Goal: Task Accomplishment & Management: Manage account settings

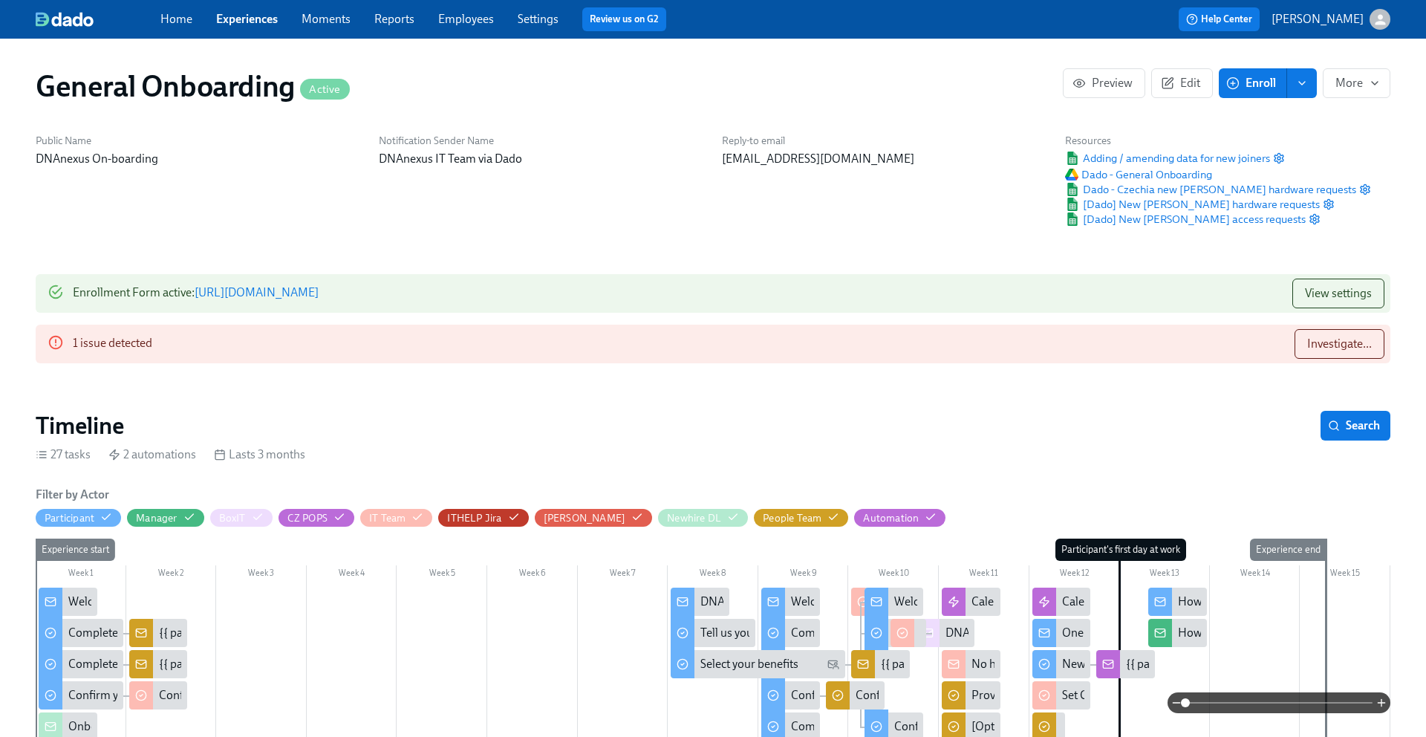
scroll to position [0, 7272]
click at [1331, 334] on button "Investigate..." at bounding box center [1340, 344] width 90 height 30
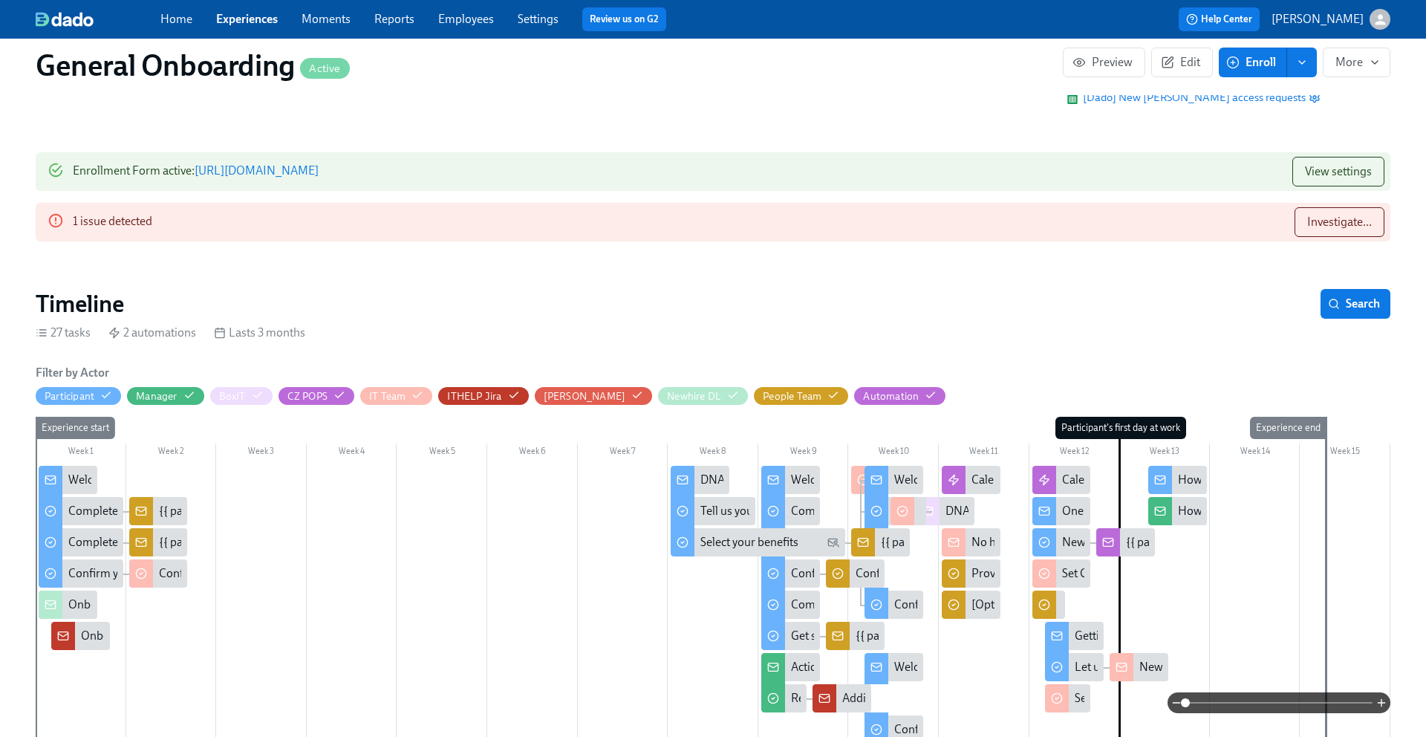
scroll to position [69, 0]
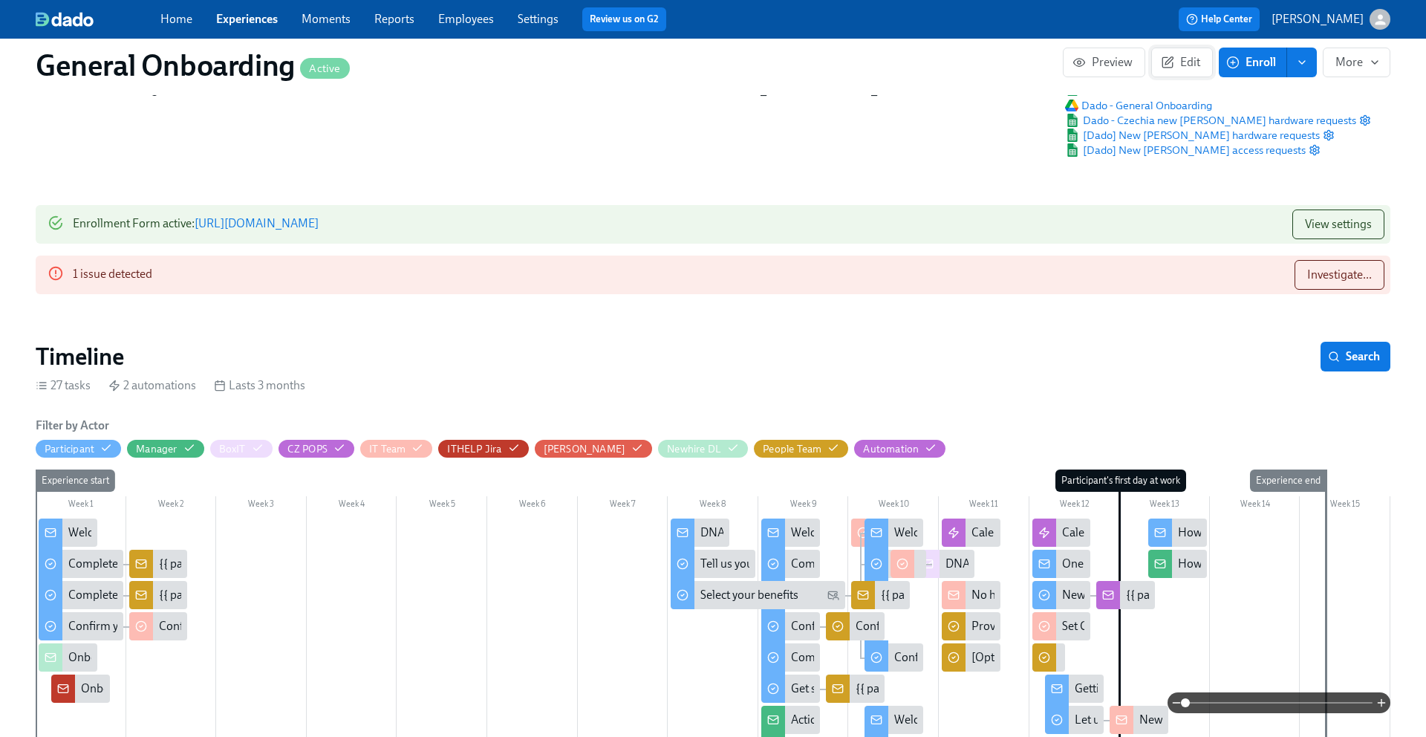
click at [1182, 64] on span "Edit" at bounding box center [1182, 62] width 36 height 15
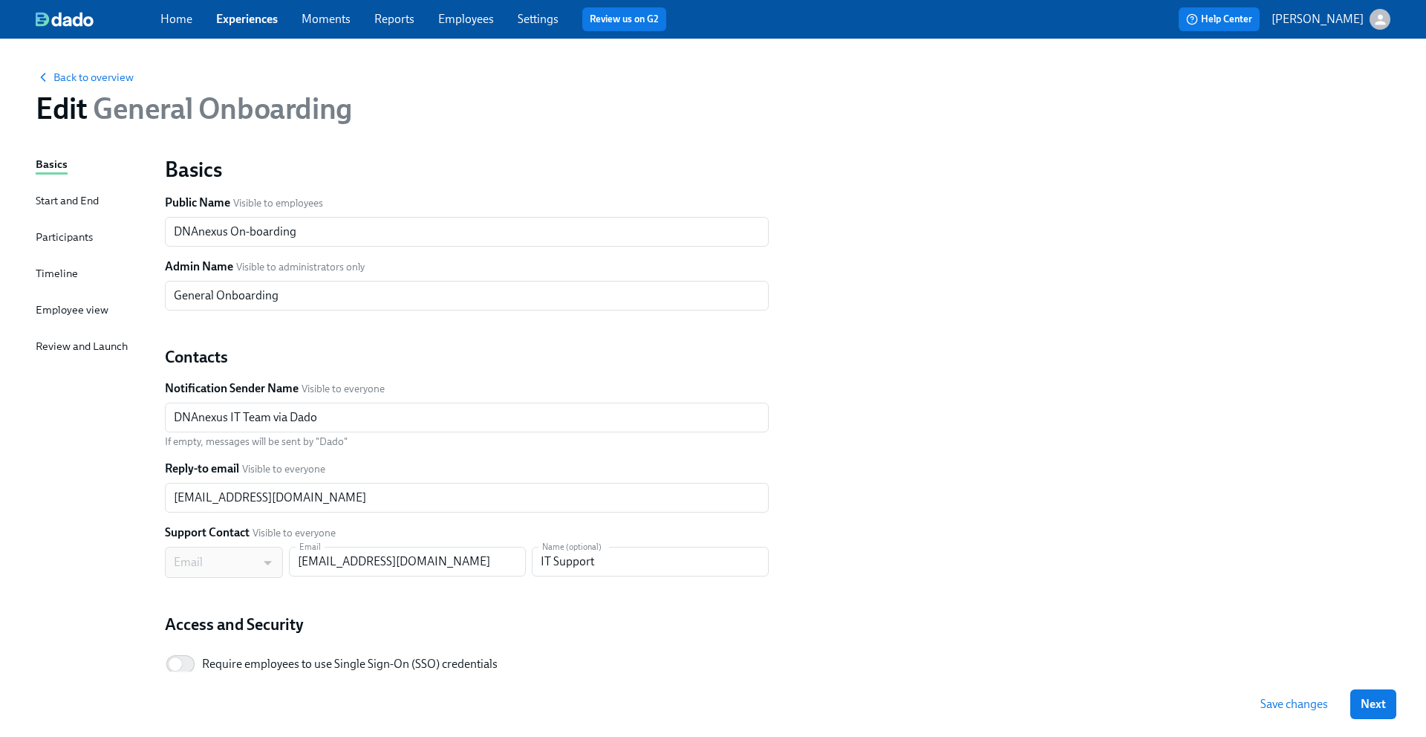
click at [59, 266] on div "Timeline" at bounding box center [57, 273] width 42 height 16
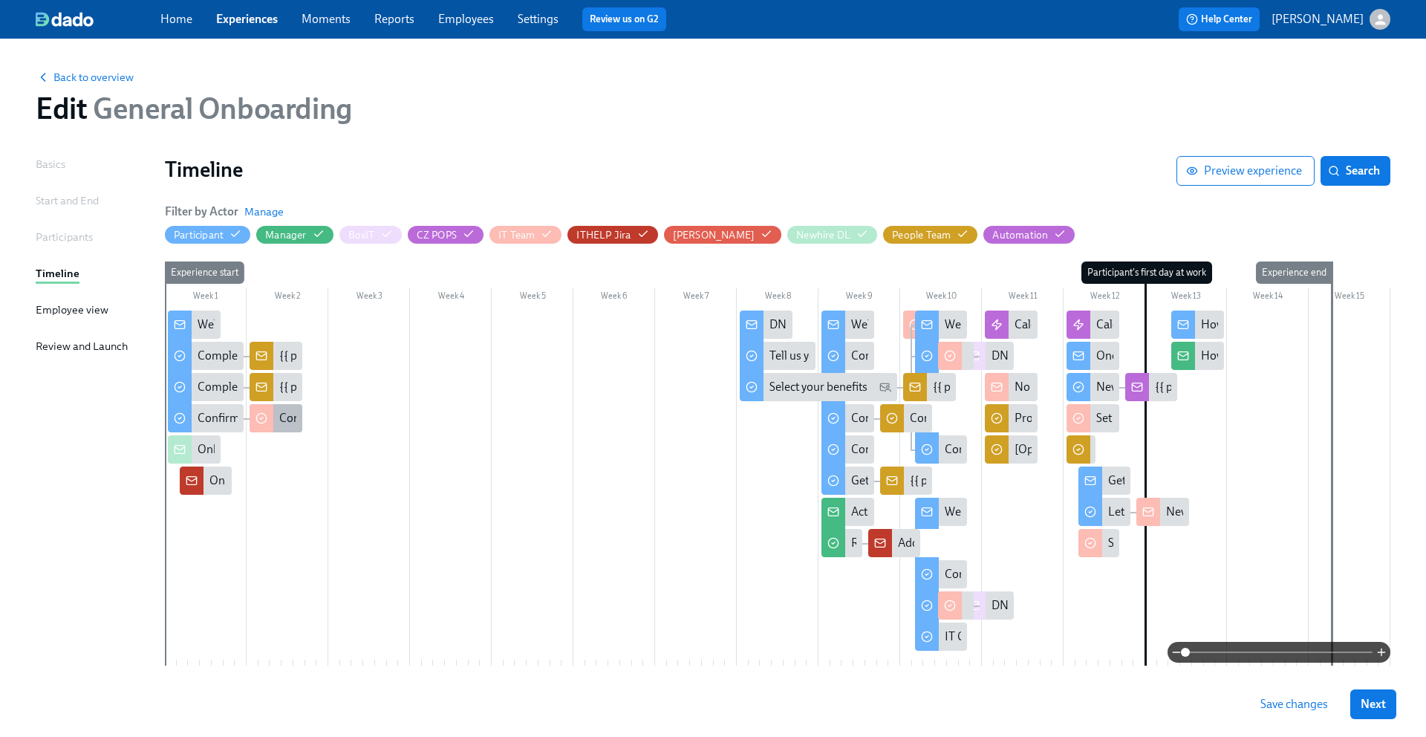
click at [280, 415] on div "Confirm new [PERSON_NAME] {{ participant.fullName }}'s DNAnexus email address" at bounding box center [493, 418] width 428 height 16
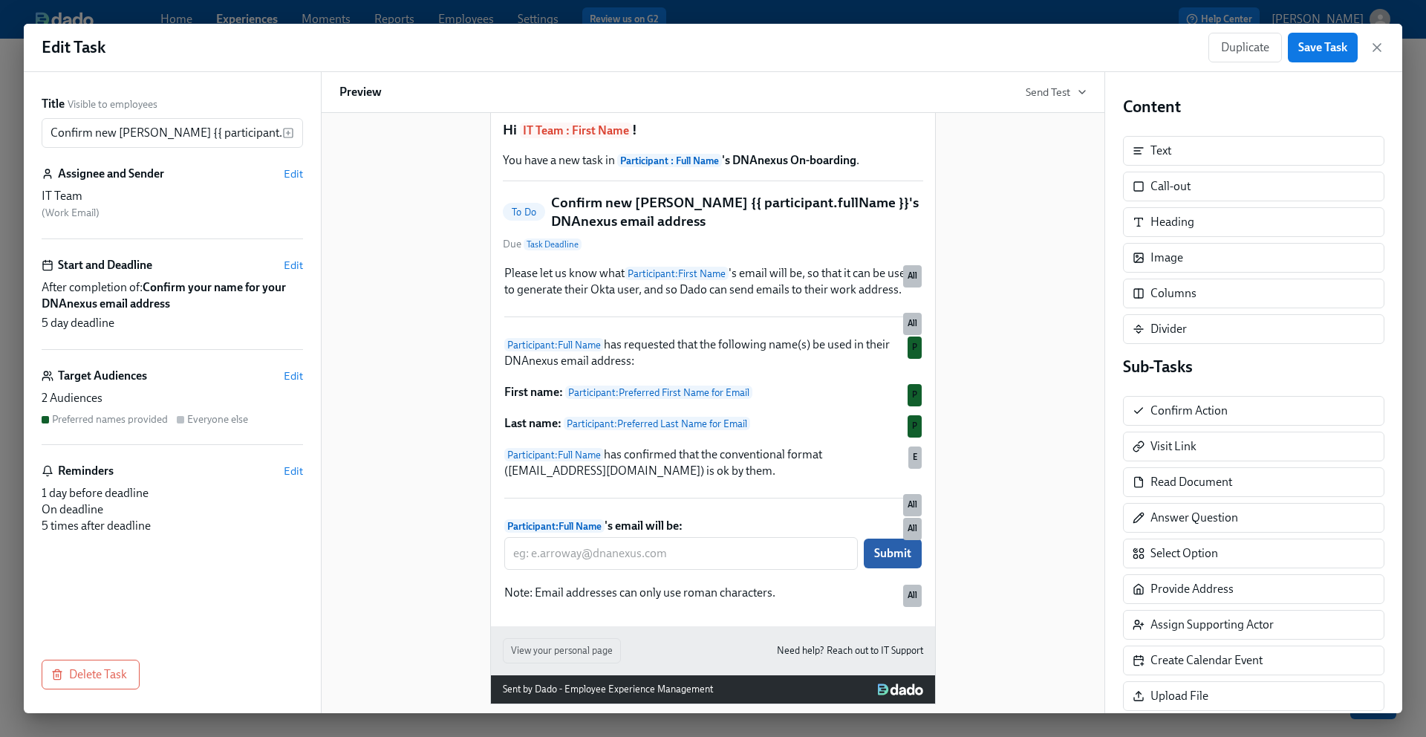
scroll to position [80, 0]
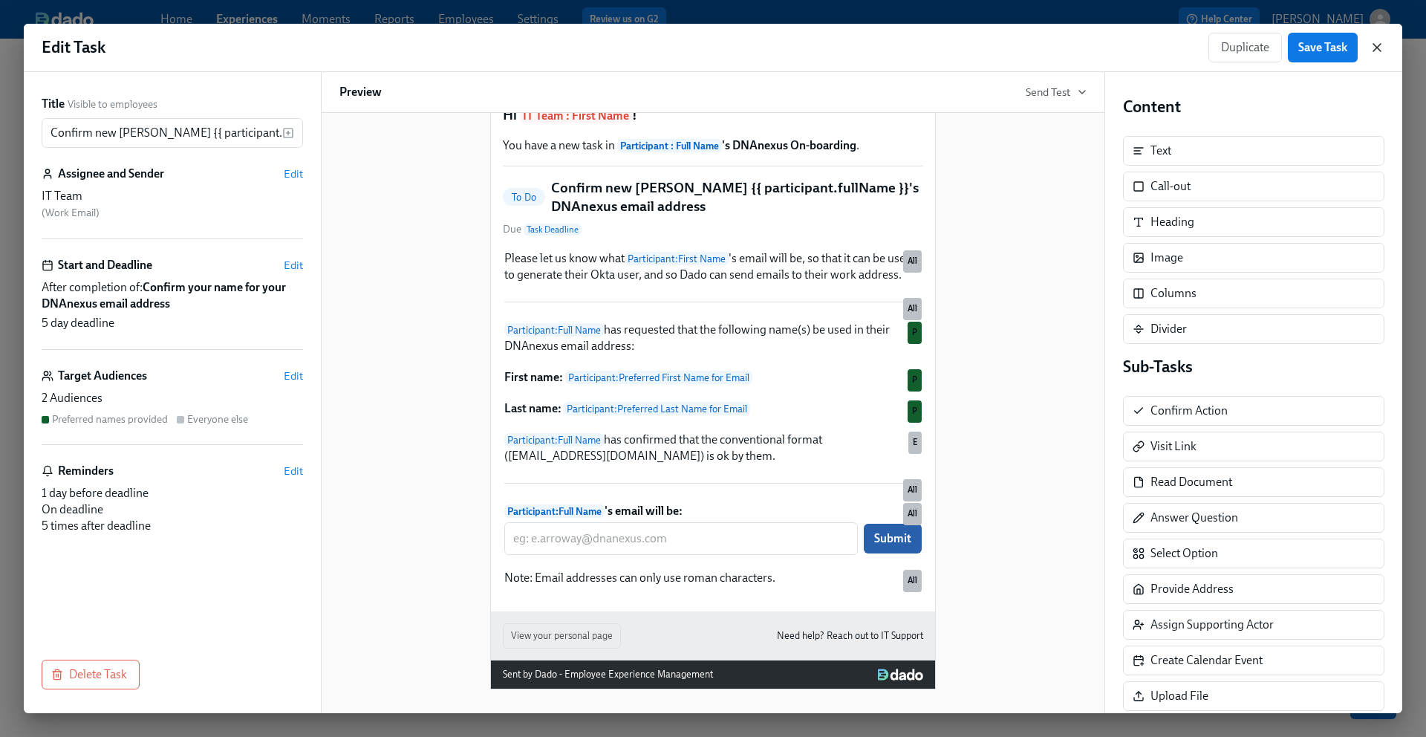
click at [1373, 45] on icon "button" at bounding box center [1377, 47] width 15 height 15
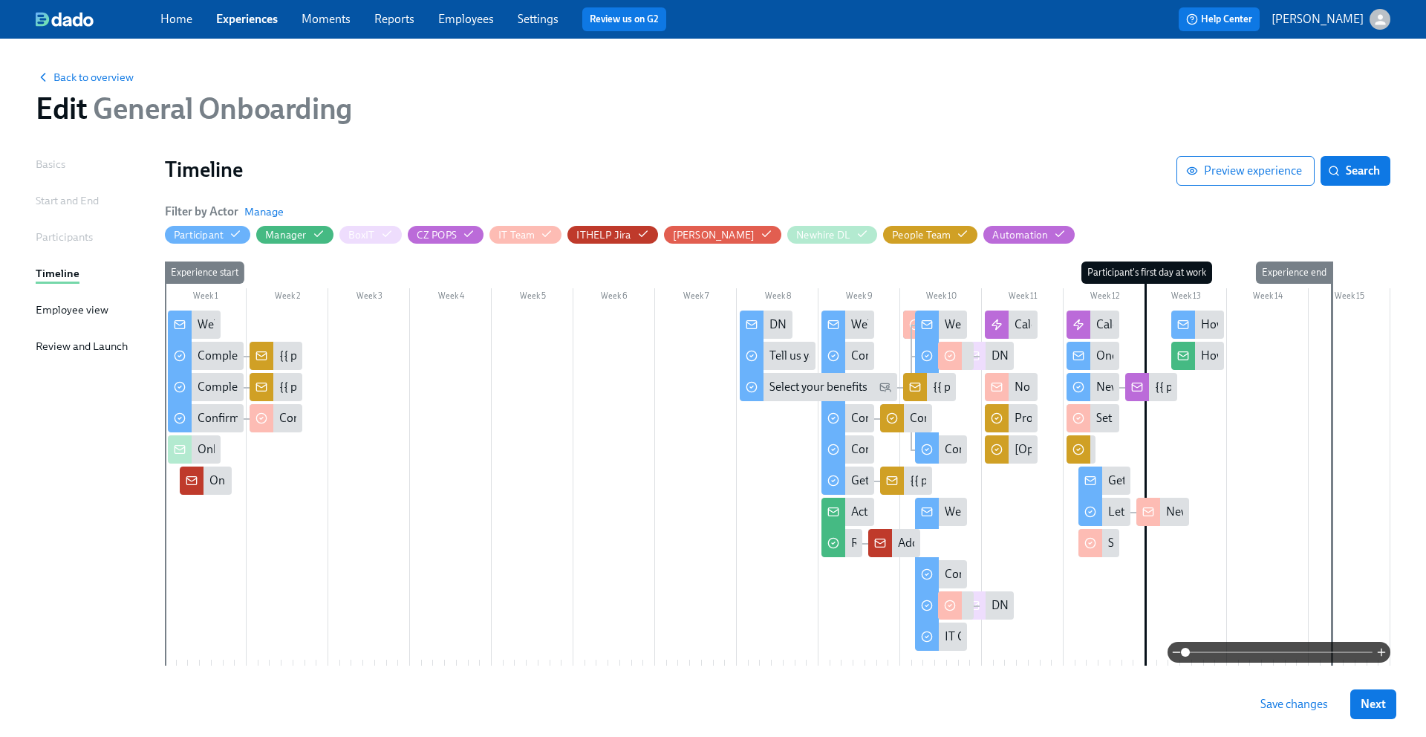
click at [909, 316] on div at bounding box center [915, 325] width 24 height 28
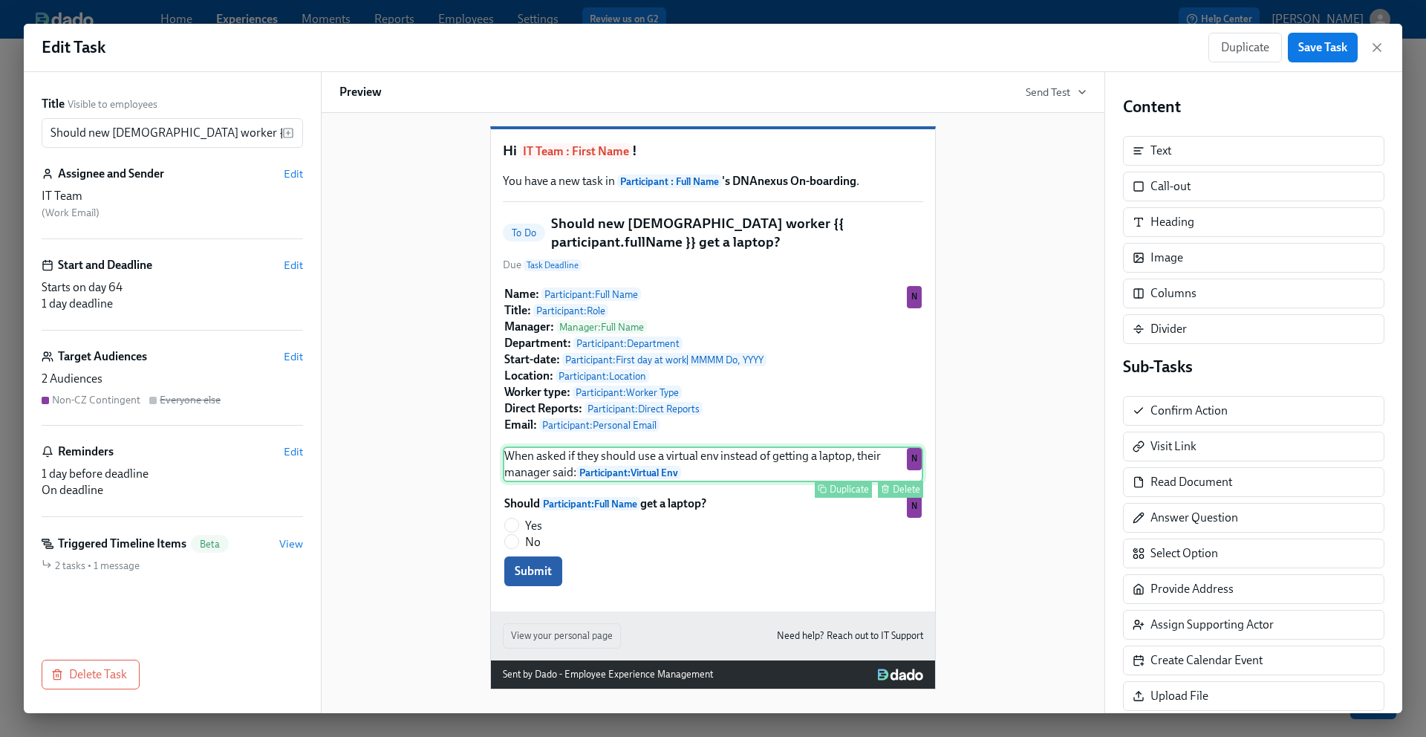
scroll to position [48, 0]
click at [1381, 42] on icon "button" at bounding box center [1377, 47] width 15 height 15
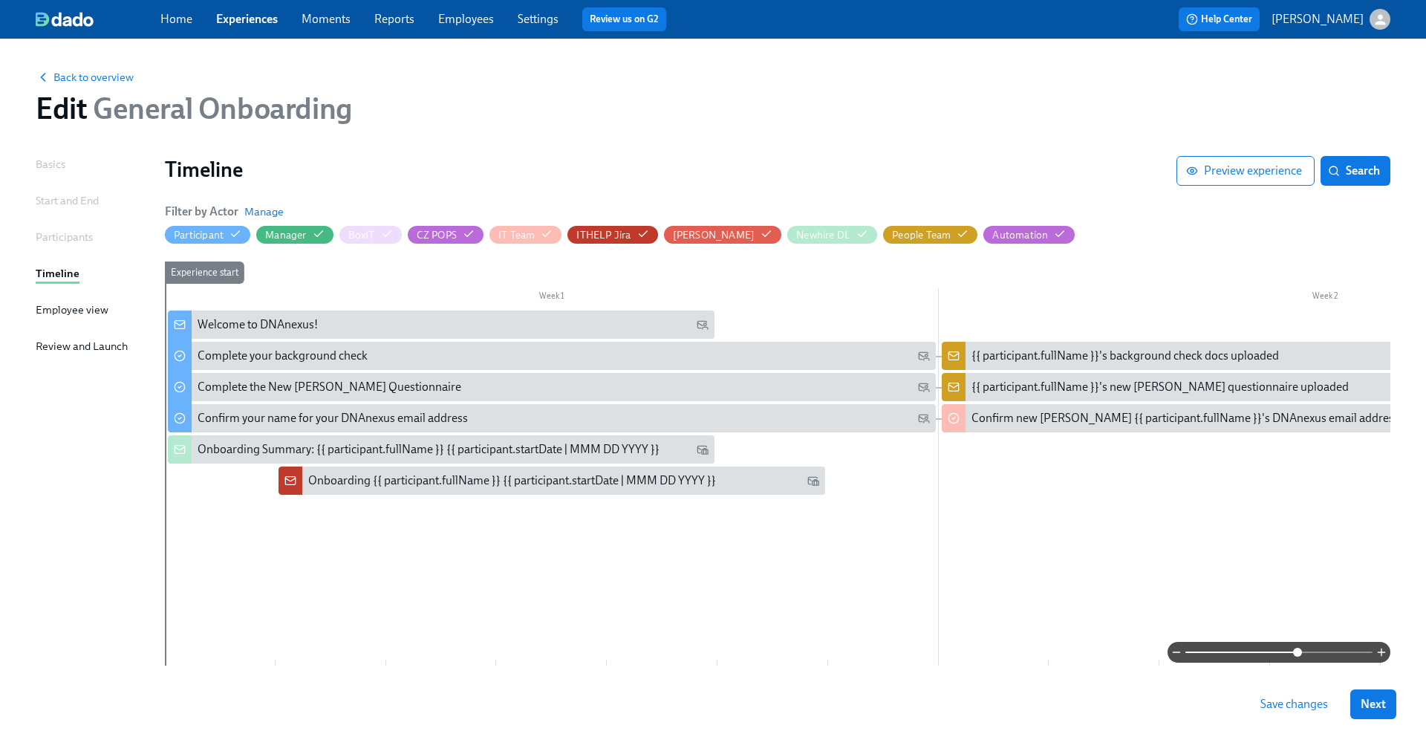
drag, startPoint x: 1188, startPoint y: 650, endPoint x: 1300, endPoint y: 645, distance: 112.3
click at [1300, 648] on span at bounding box center [1297, 652] width 9 height 9
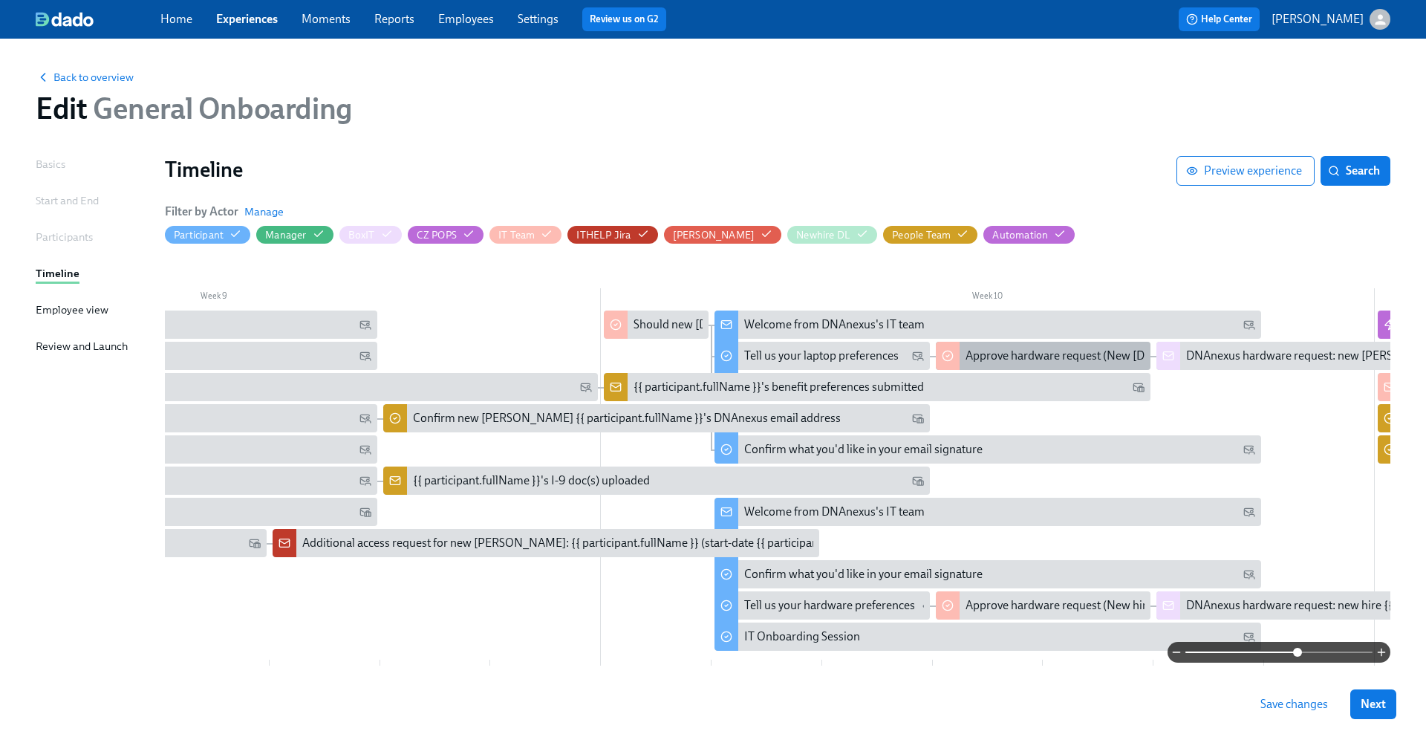
scroll to position [0, 6539]
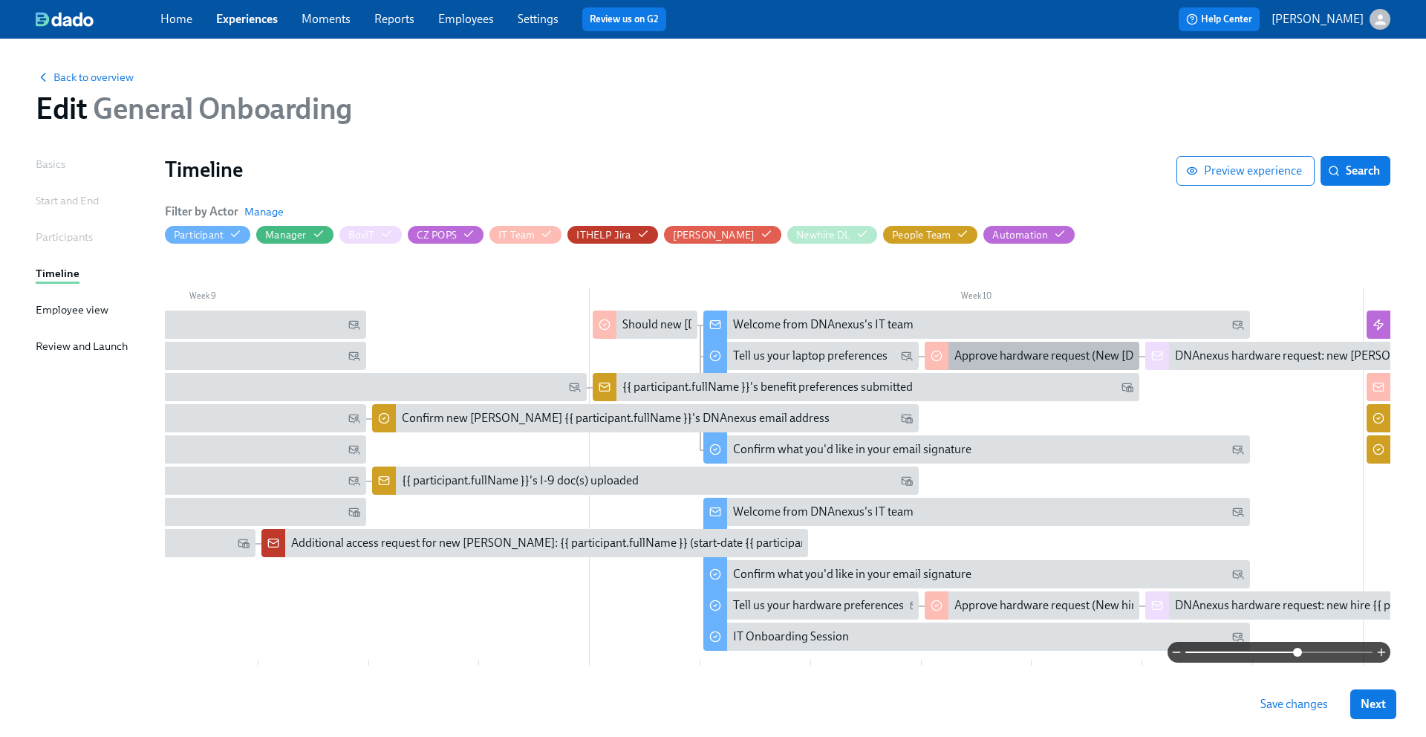
click at [960, 351] on div "Approve hardware request (New [DEMOGRAPHIC_DATA] worker {{ participant.fullName…" at bounding box center [1318, 356] width 726 height 16
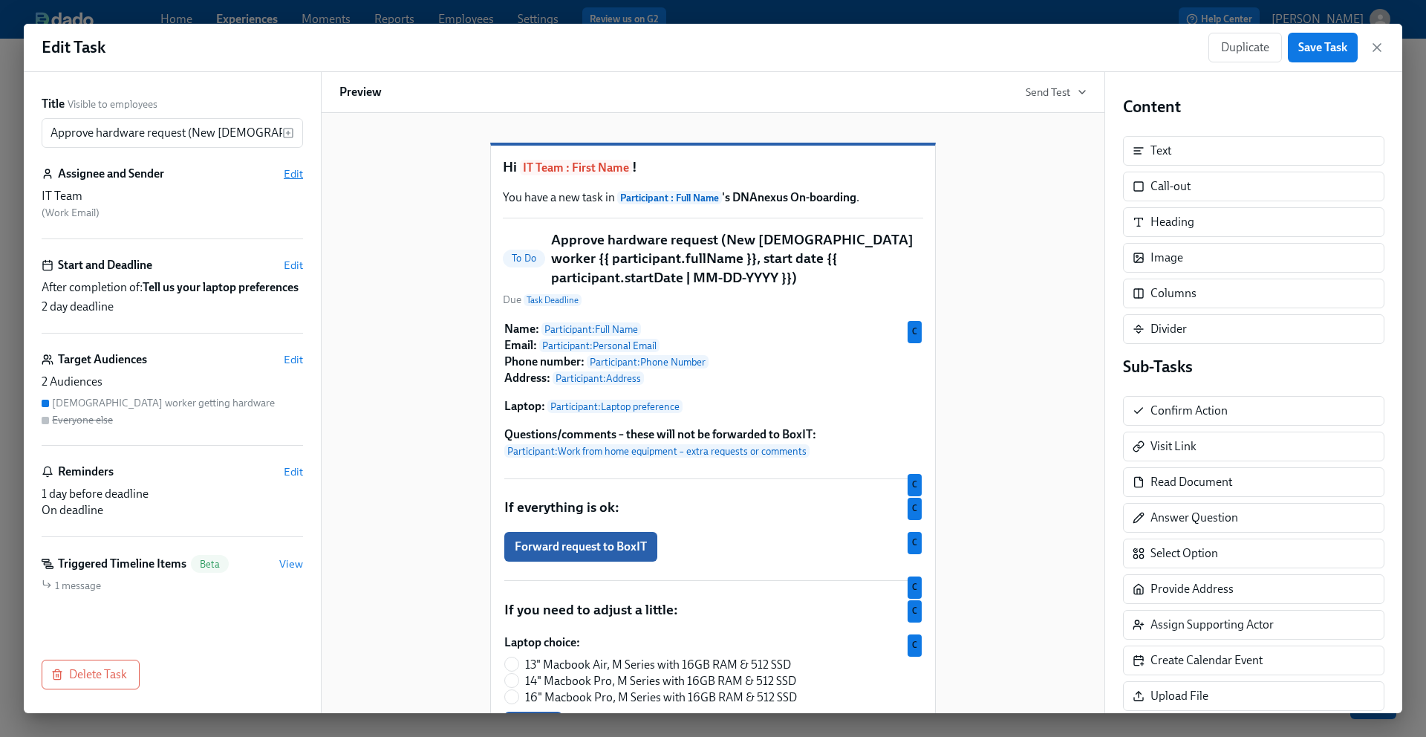
click at [293, 176] on span "Edit" at bounding box center [293, 173] width 19 height 15
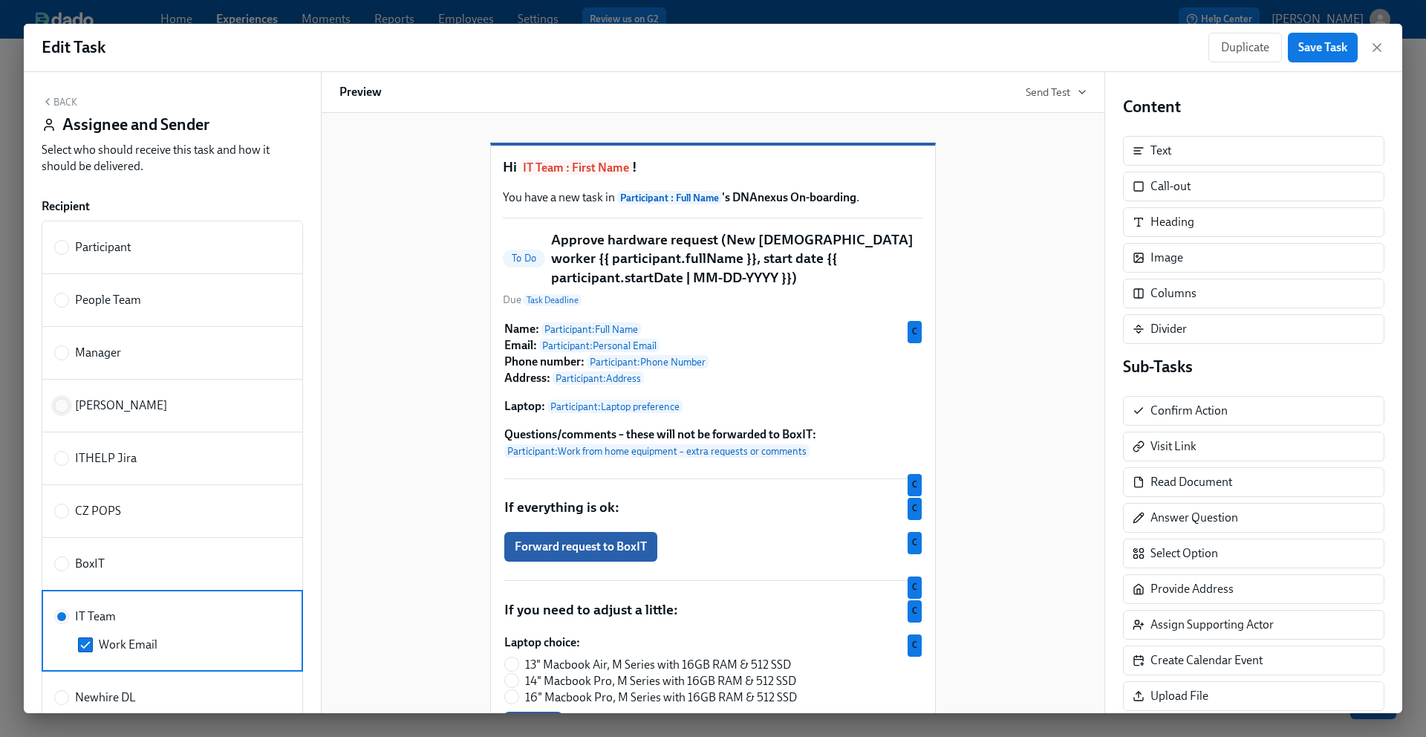
click at [62, 403] on input "[PERSON_NAME]" at bounding box center [61, 405] width 13 height 13
radio input "true"
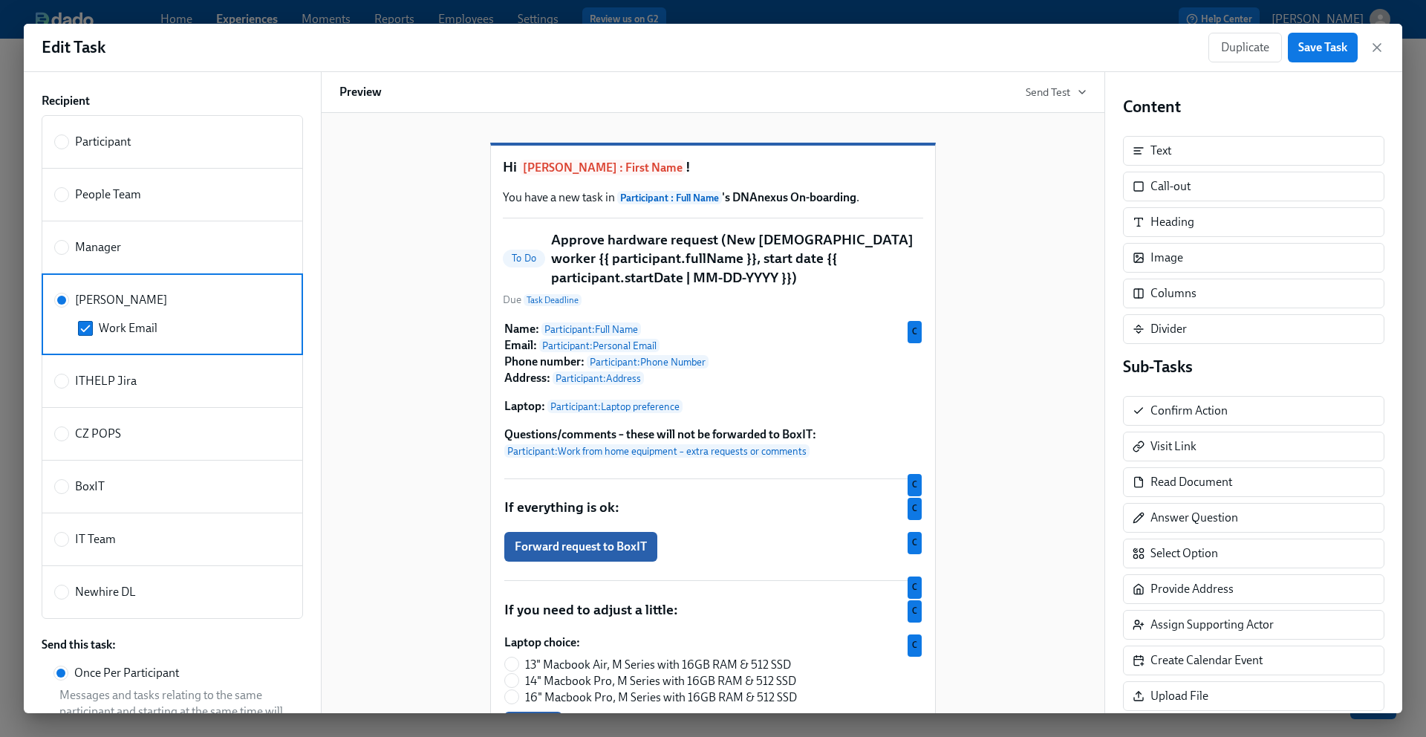
scroll to position [144, 0]
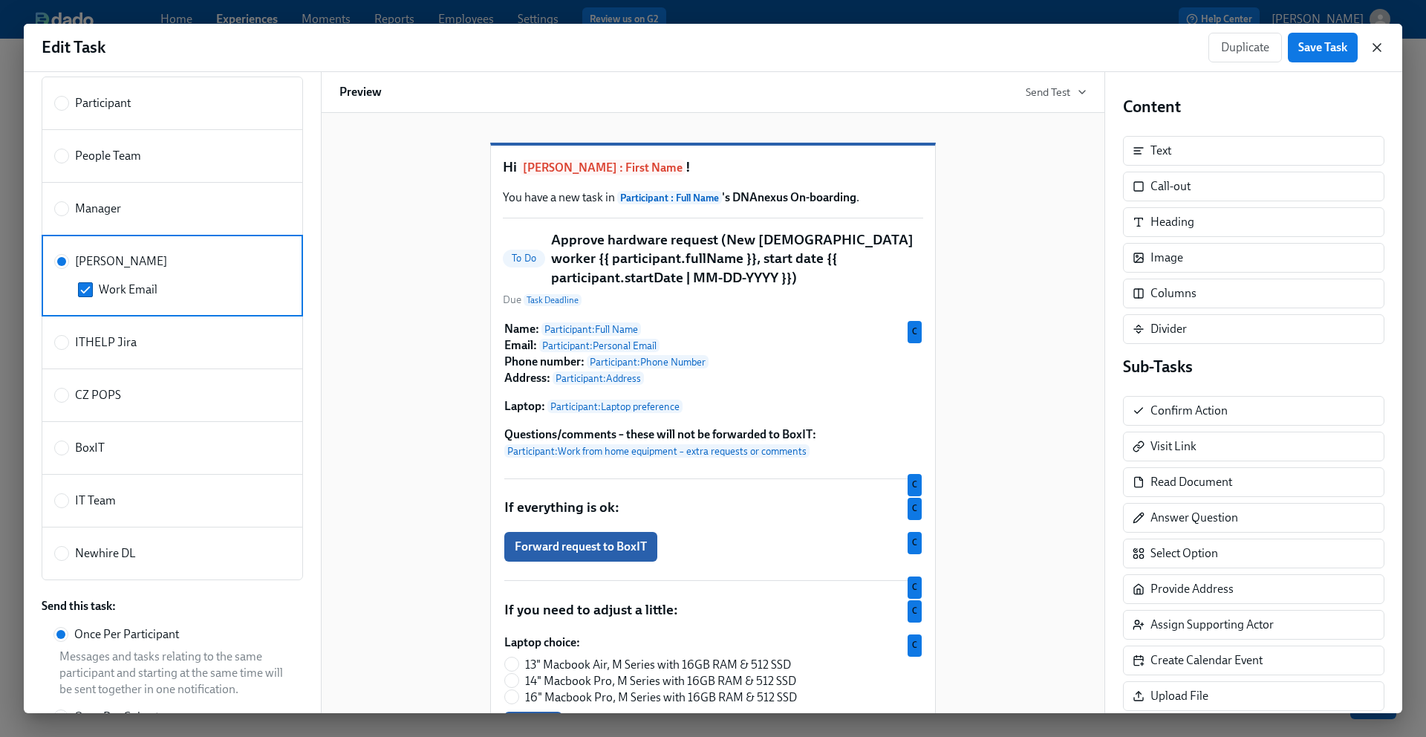
click at [1383, 47] on icon "button" at bounding box center [1377, 47] width 15 height 15
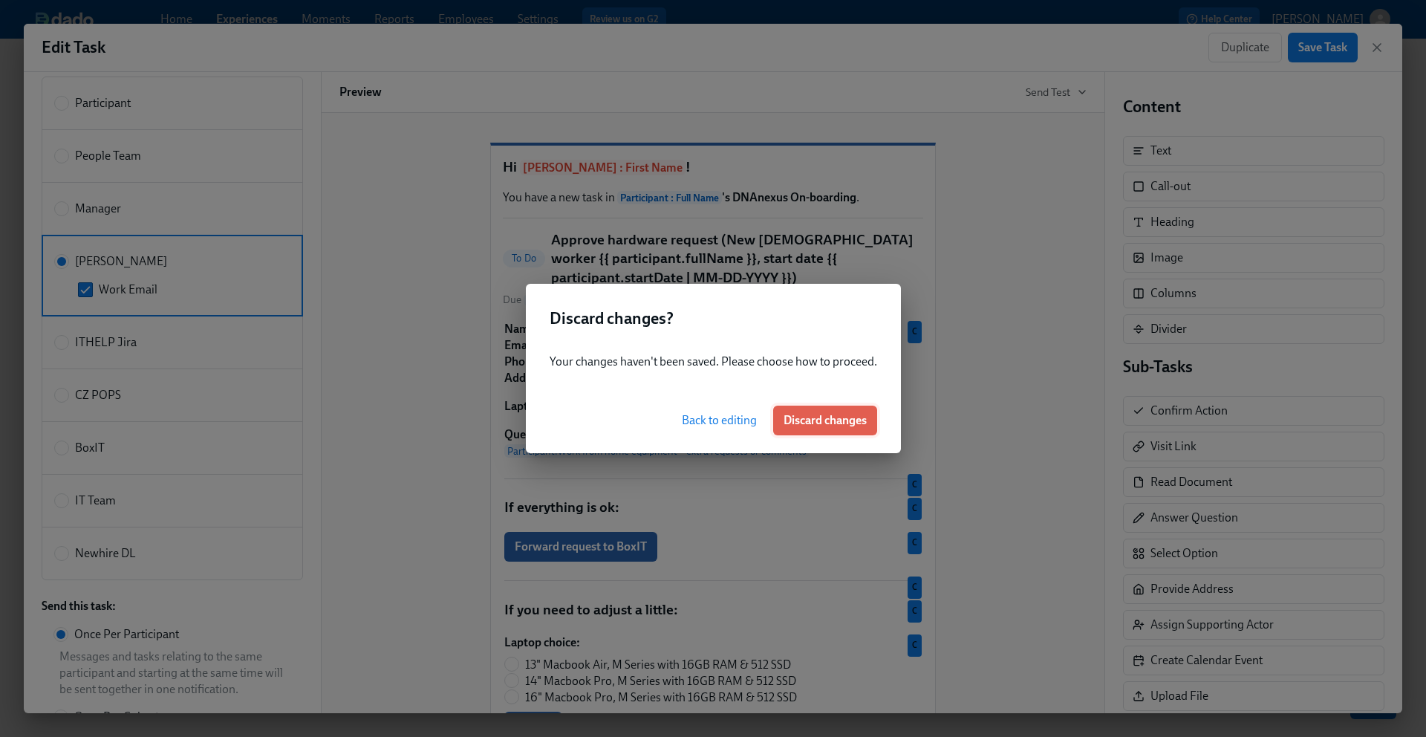
click at [834, 422] on span "Discard changes" at bounding box center [825, 420] width 83 height 15
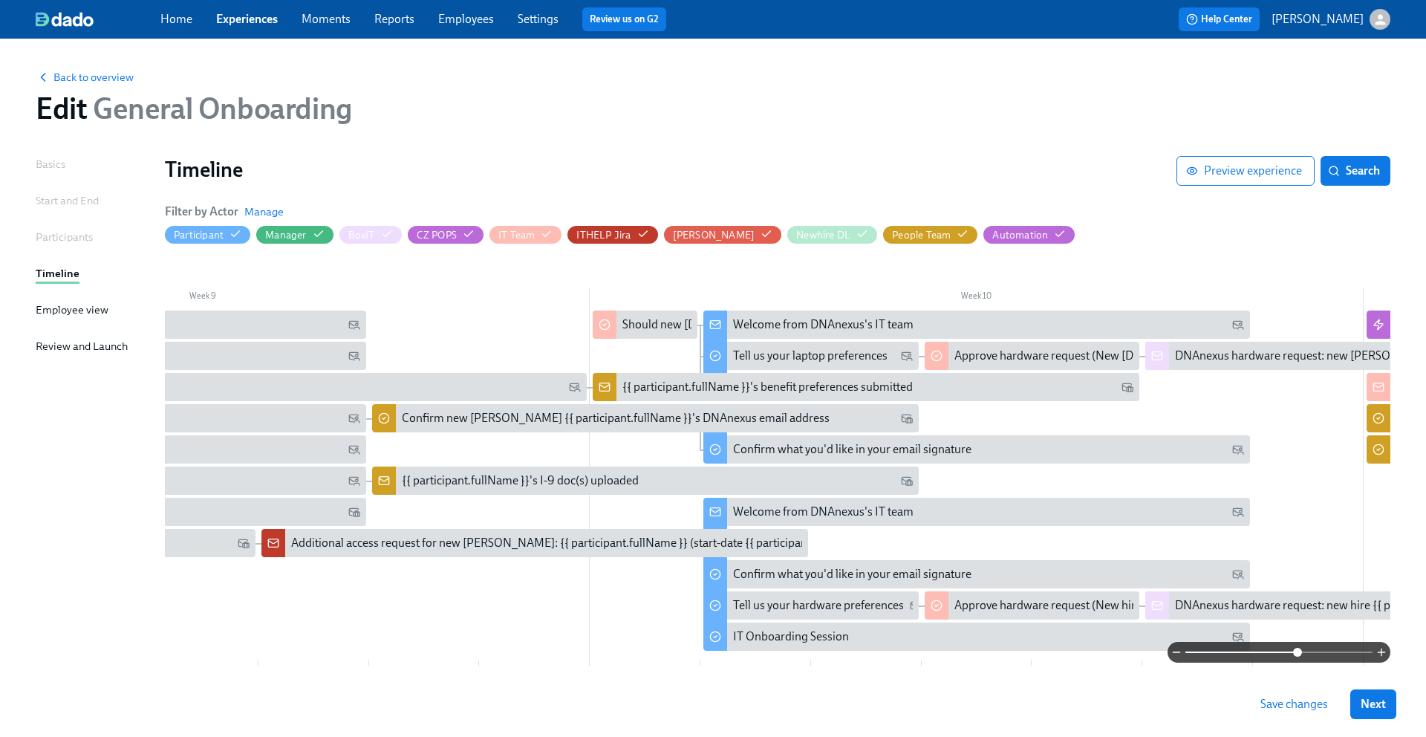
click at [182, 20] on link "Home" at bounding box center [176, 19] width 32 height 14
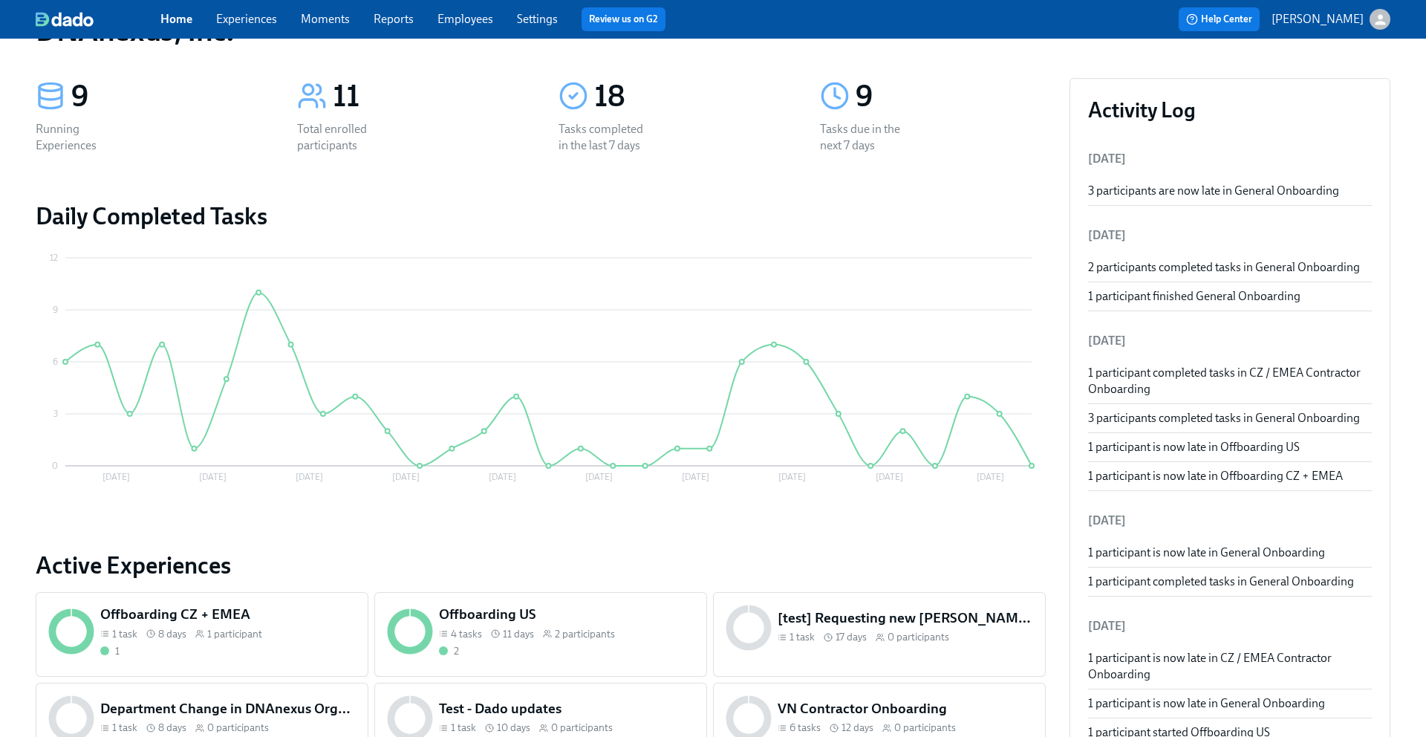
scroll to position [58, 0]
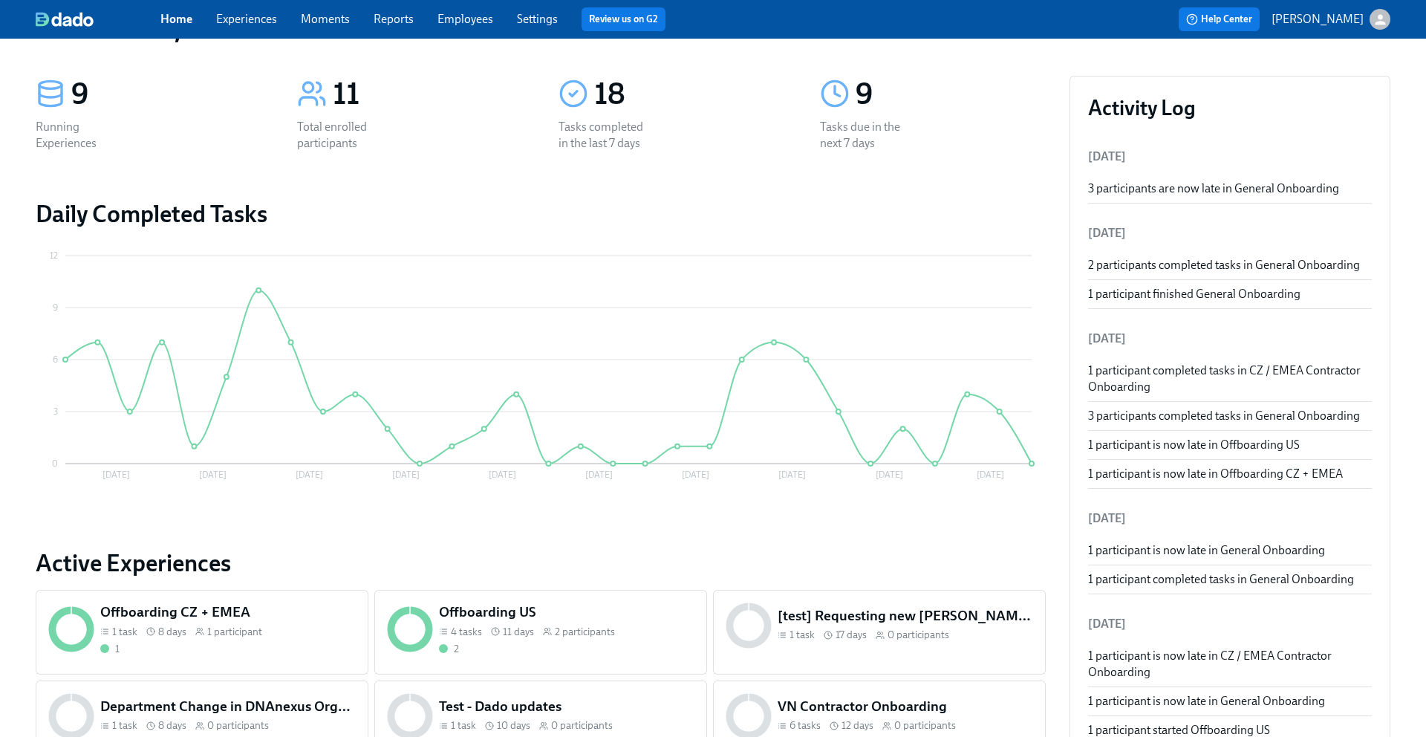
click at [543, 26] on span "Settings" at bounding box center [537, 19] width 41 height 16
click at [541, 22] on link "Settings" at bounding box center [537, 19] width 41 height 14
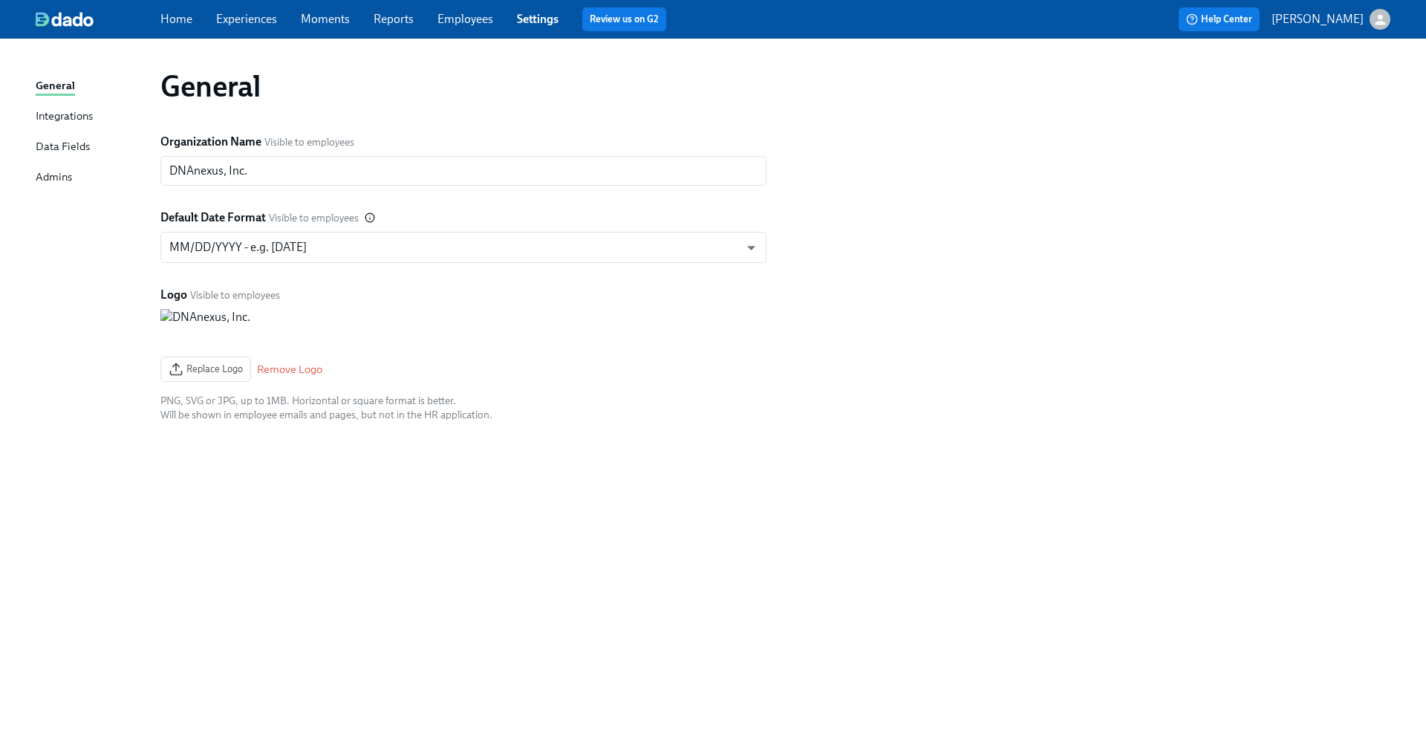
click at [72, 120] on div "Integrations" at bounding box center [64, 117] width 57 height 19
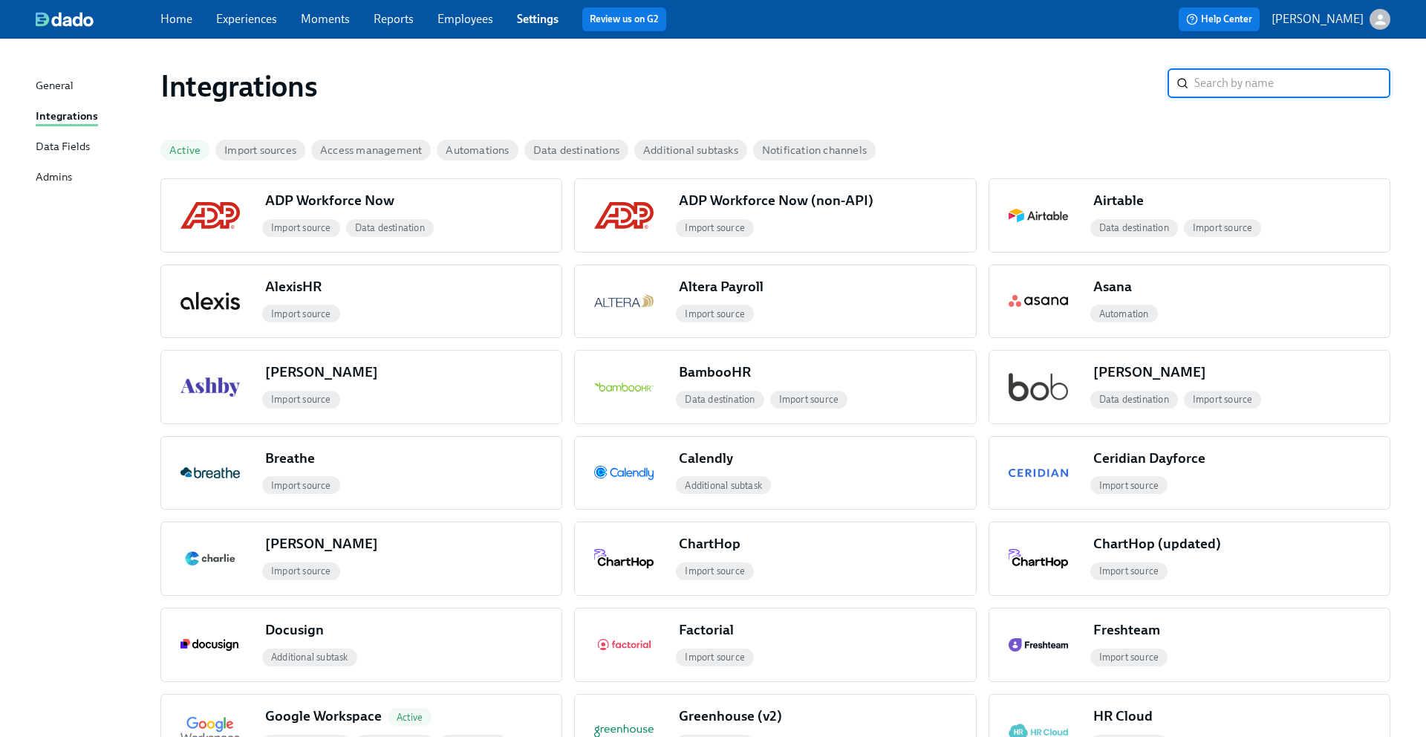
click at [71, 150] on div "Data Fields" at bounding box center [63, 147] width 54 height 19
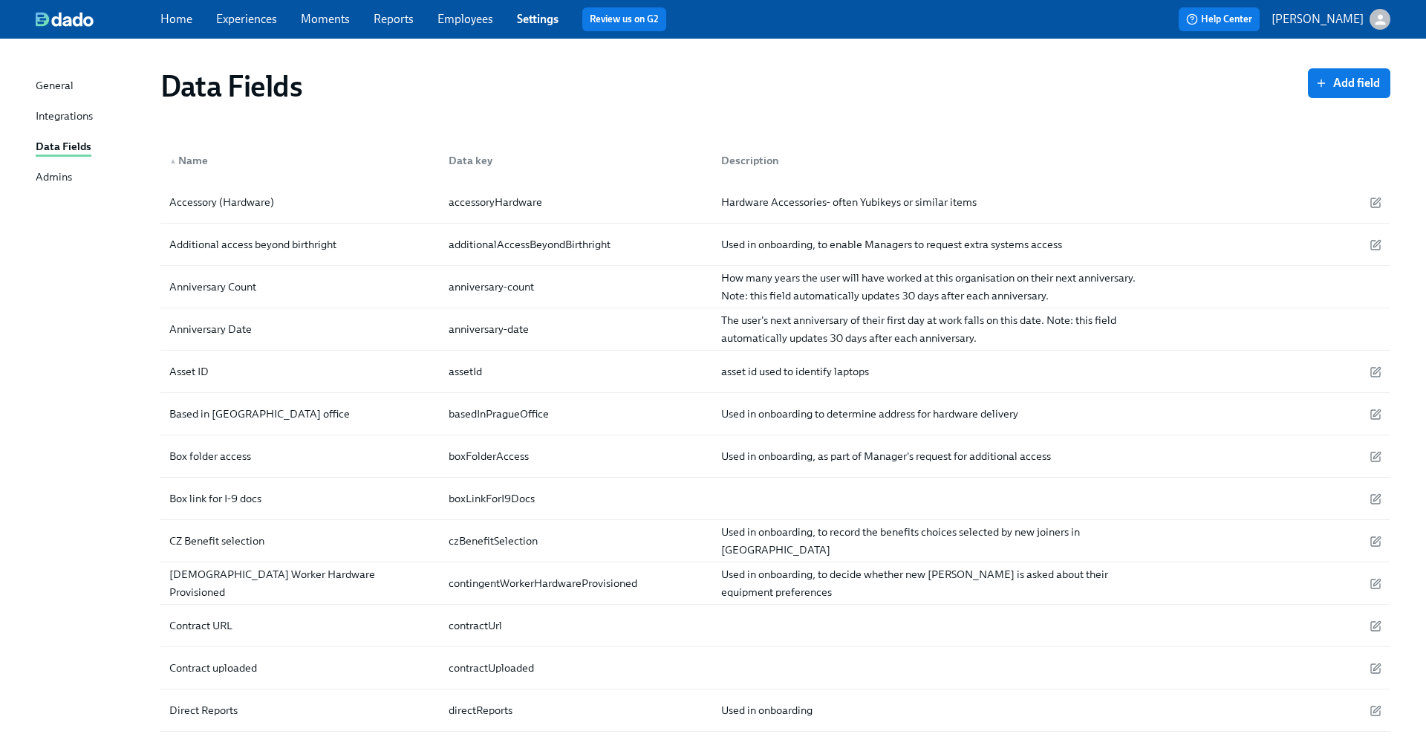
click at [60, 175] on div "Admins" at bounding box center [54, 178] width 36 height 19
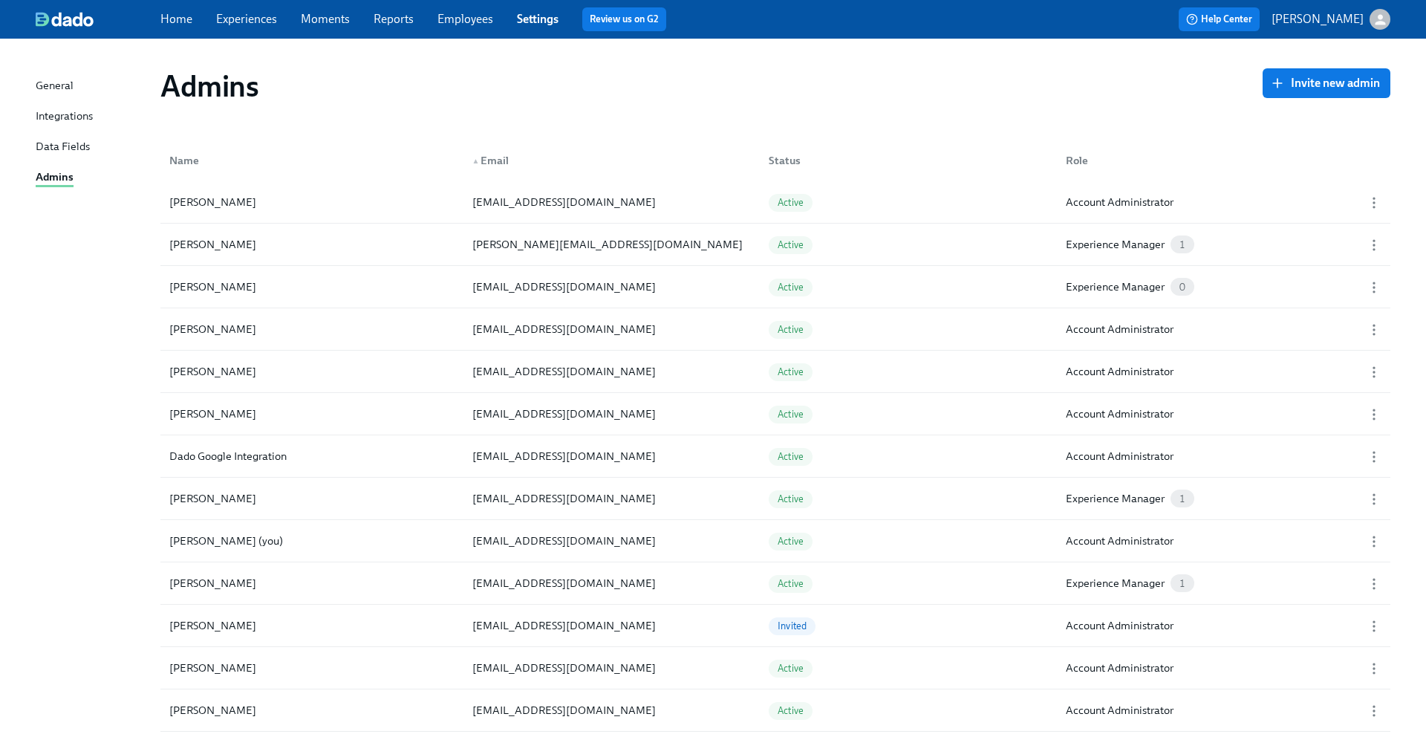
click at [534, 30] on div "Home Experiences Moments Reports Employees Settings Review us on G2" at bounding box center [467, 19] width 615 height 24
click at [534, 27] on span "Settings" at bounding box center [538, 19] width 42 height 16
click at [532, 16] on link "Settings" at bounding box center [538, 19] width 42 height 14
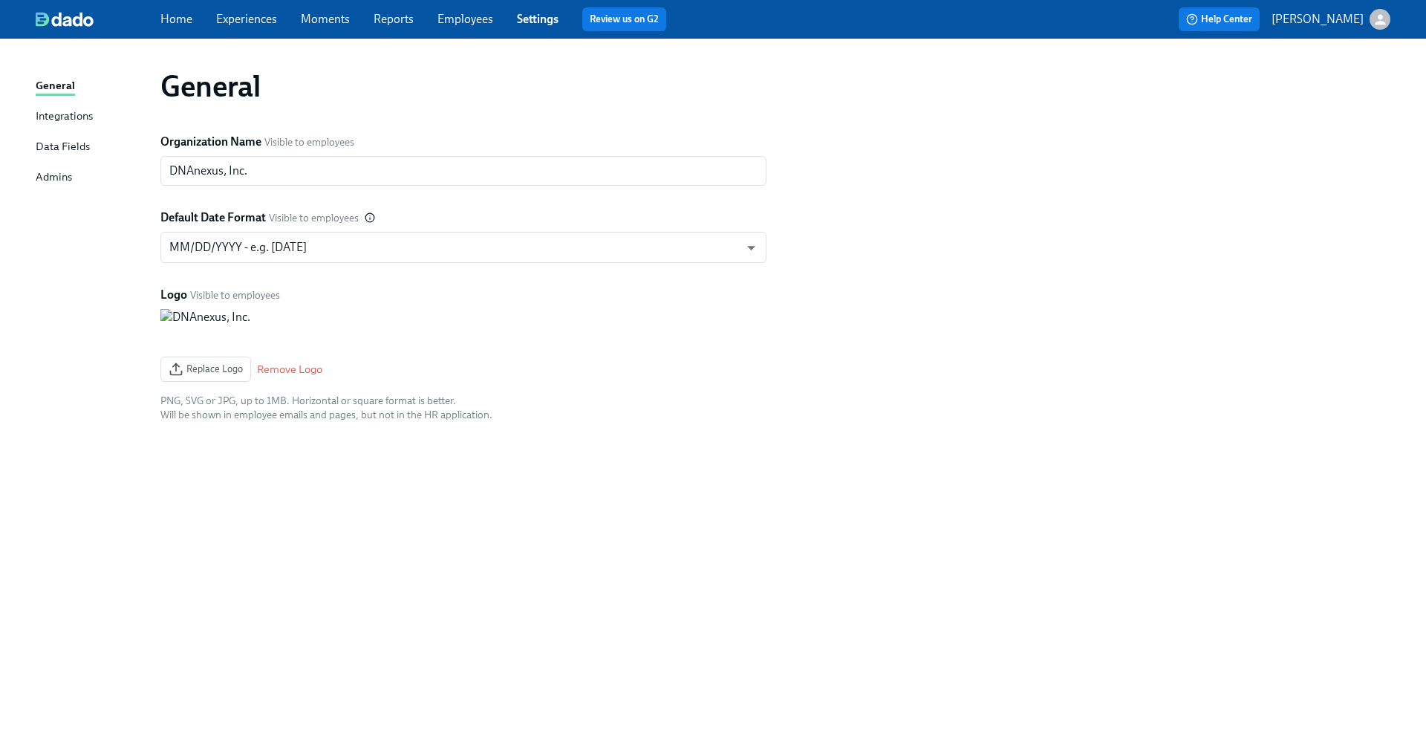
click at [202, 19] on div "Home Experiences Moments Reports Employees Settings Review us on G2" at bounding box center [467, 19] width 615 height 24
click at [186, 21] on link "Home" at bounding box center [176, 19] width 32 height 14
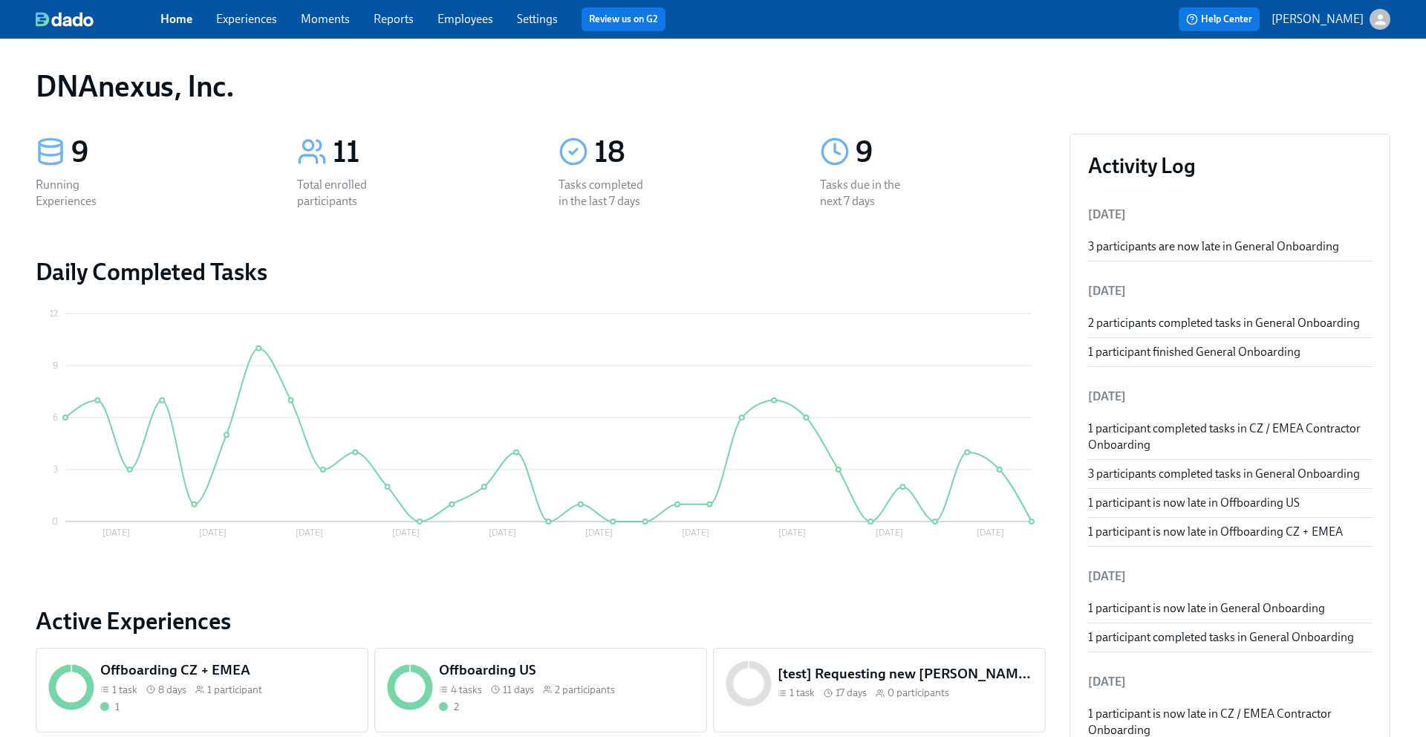
click at [522, 17] on link "Settings" at bounding box center [537, 19] width 41 height 14
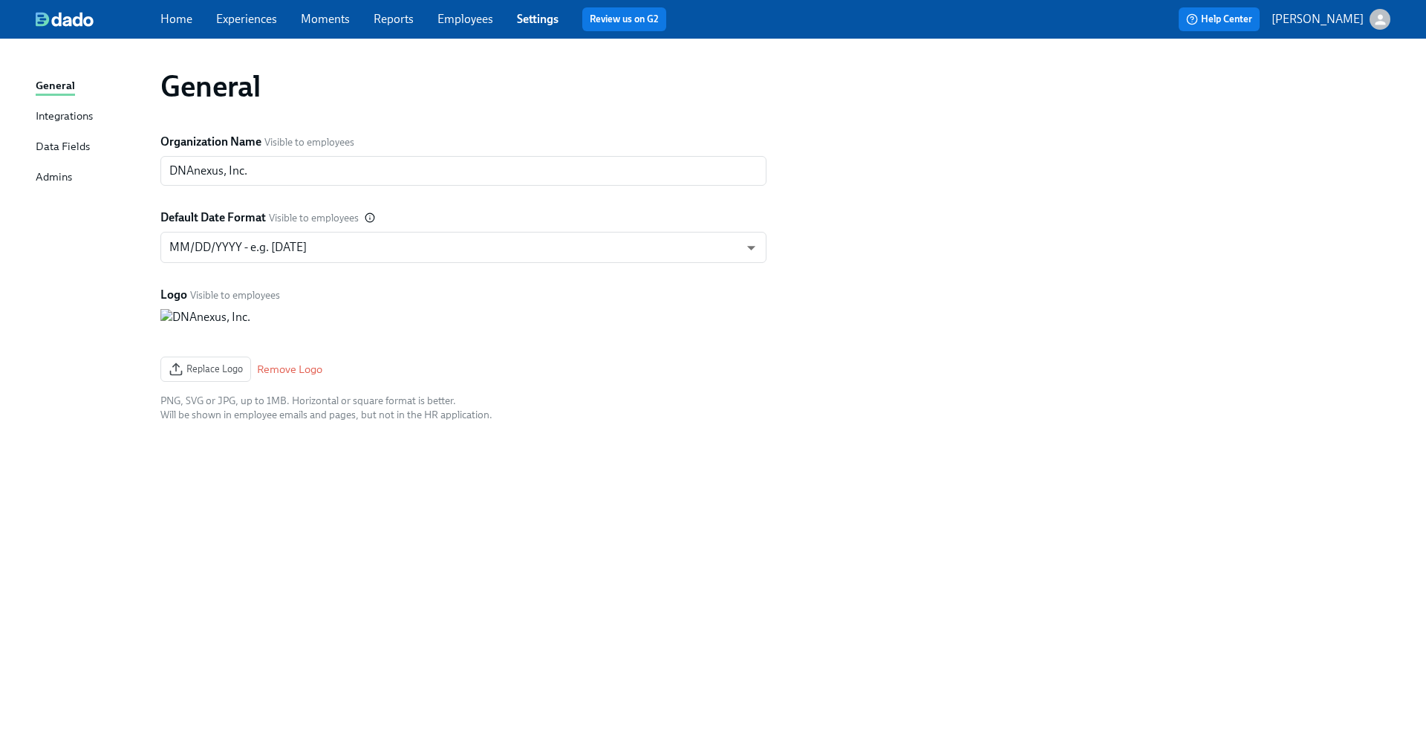
click at [238, 13] on link "Experiences" at bounding box center [246, 19] width 61 height 14
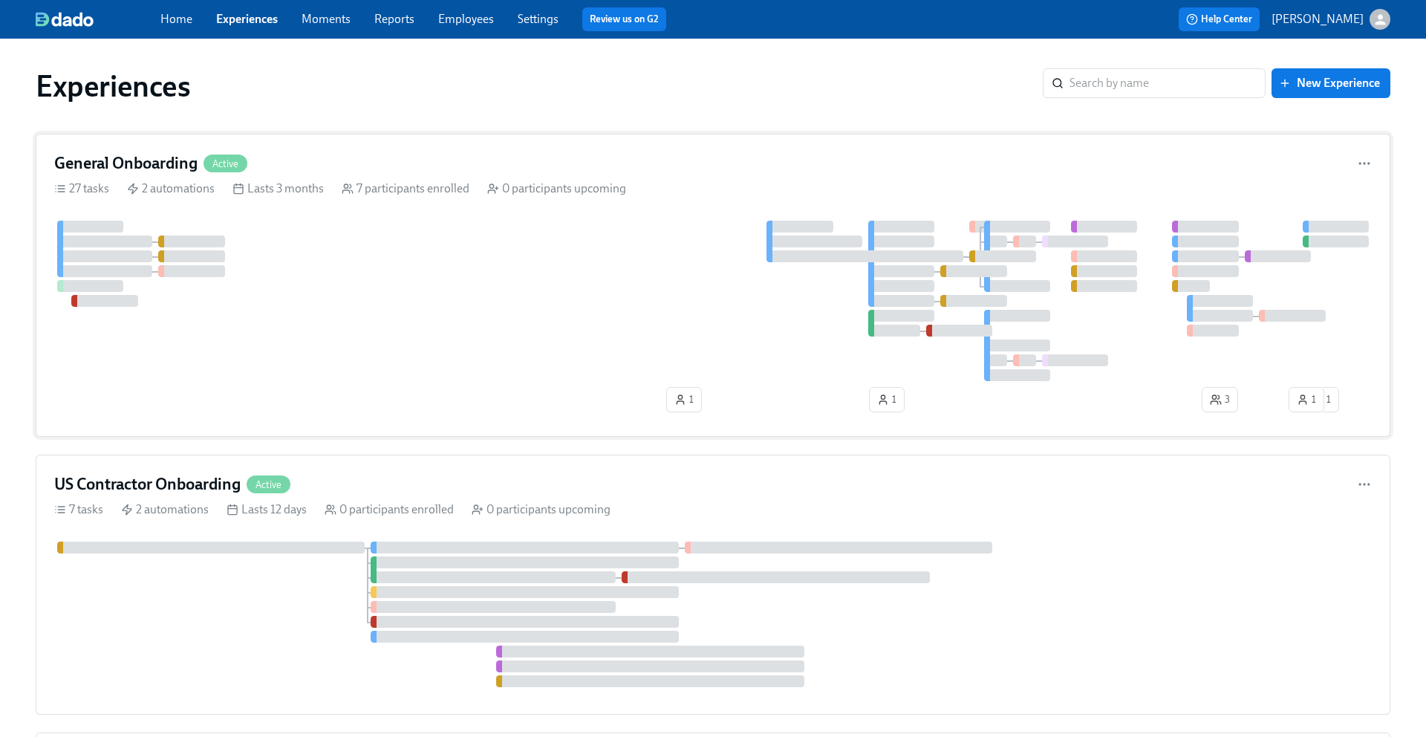
click at [565, 247] on div at bounding box center [713, 301] width 1318 height 160
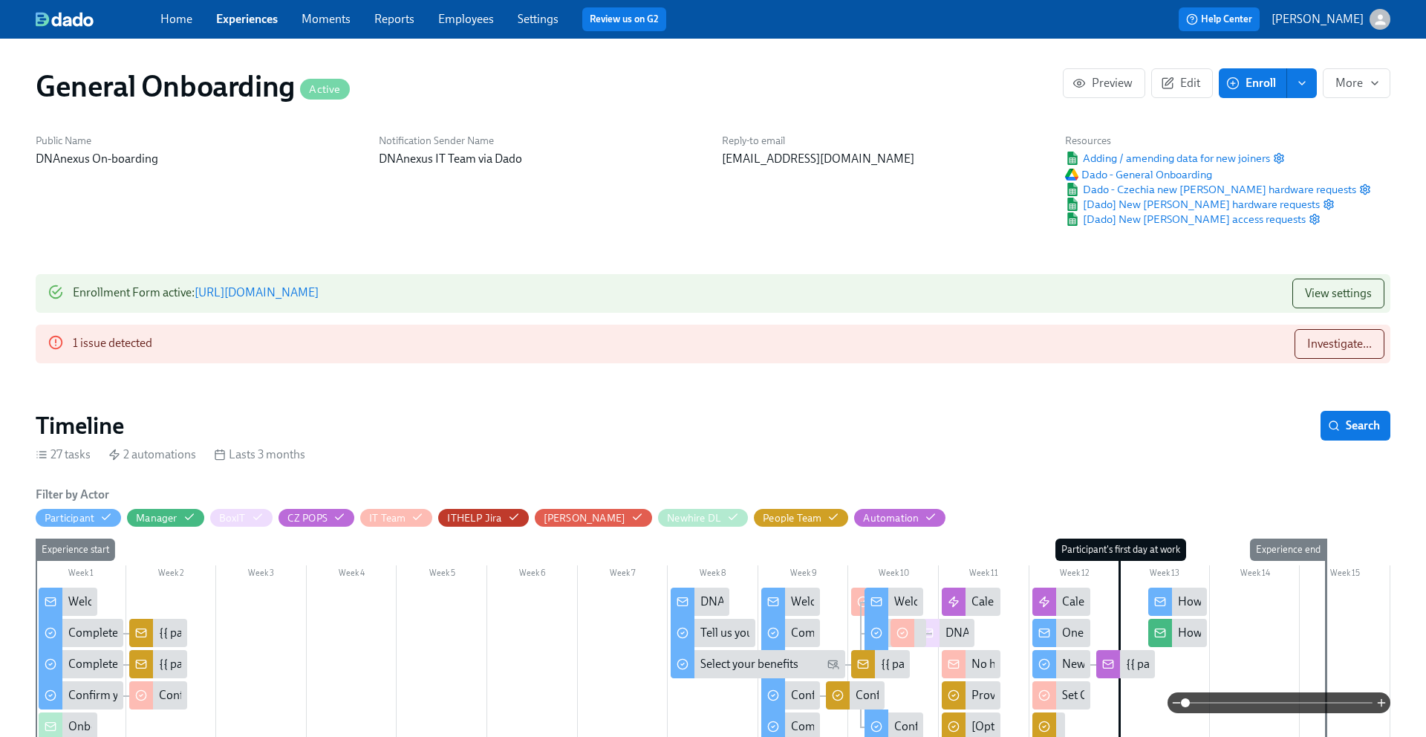
scroll to position [0, 7272]
click at [77, 497] on h6 "Filter by Actor" at bounding box center [73, 495] width 74 height 16
click at [1341, 297] on span "View settings" at bounding box center [1338, 293] width 67 height 15
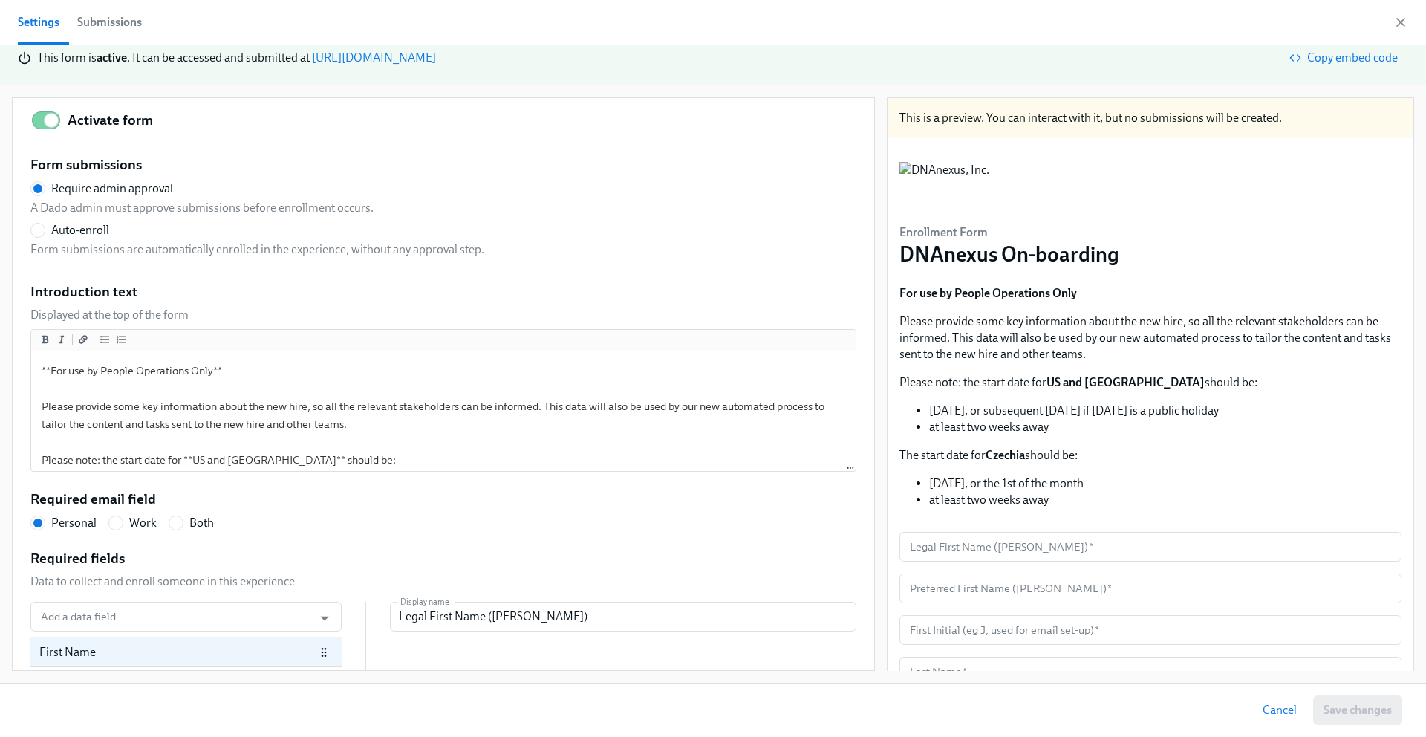
click at [111, 25] on div "Submissions" at bounding box center [109, 22] width 65 height 21
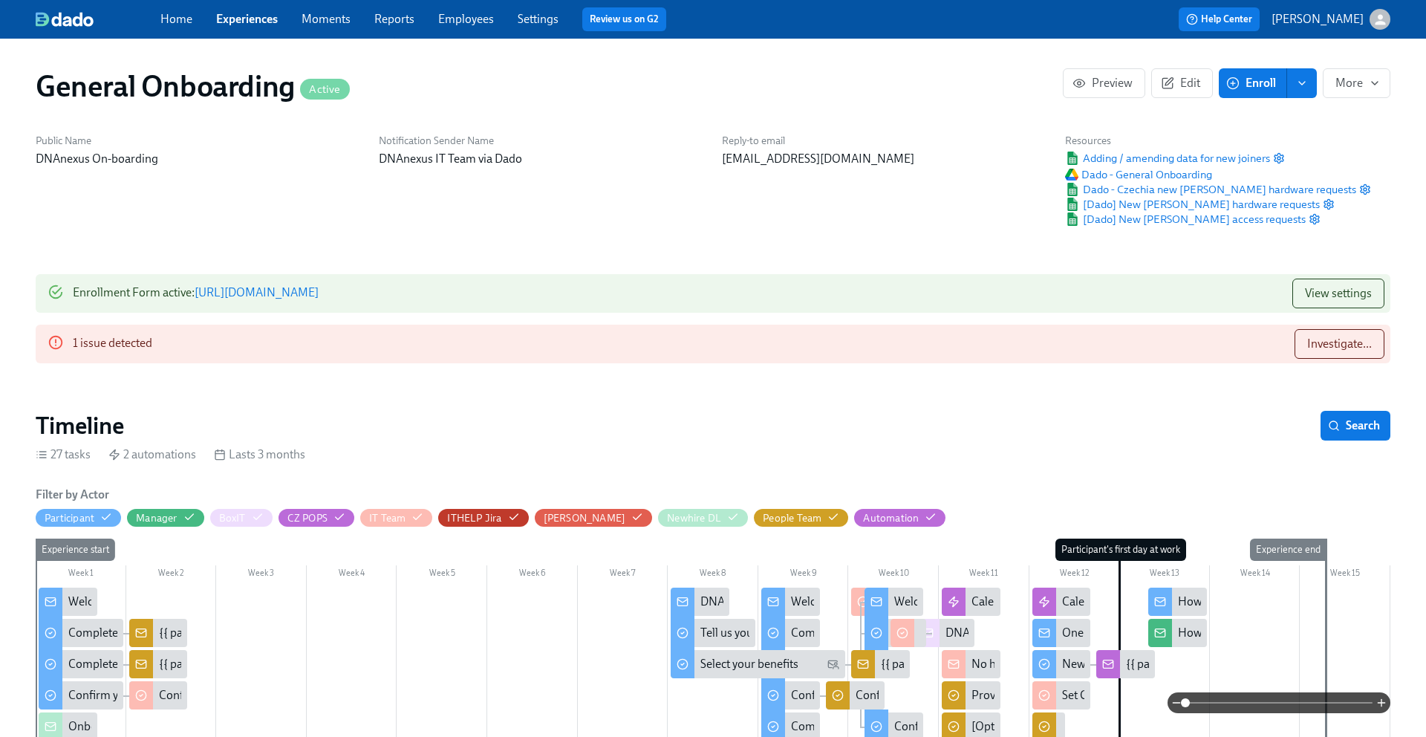
click at [544, 26] on link "Settings" at bounding box center [538, 19] width 41 height 14
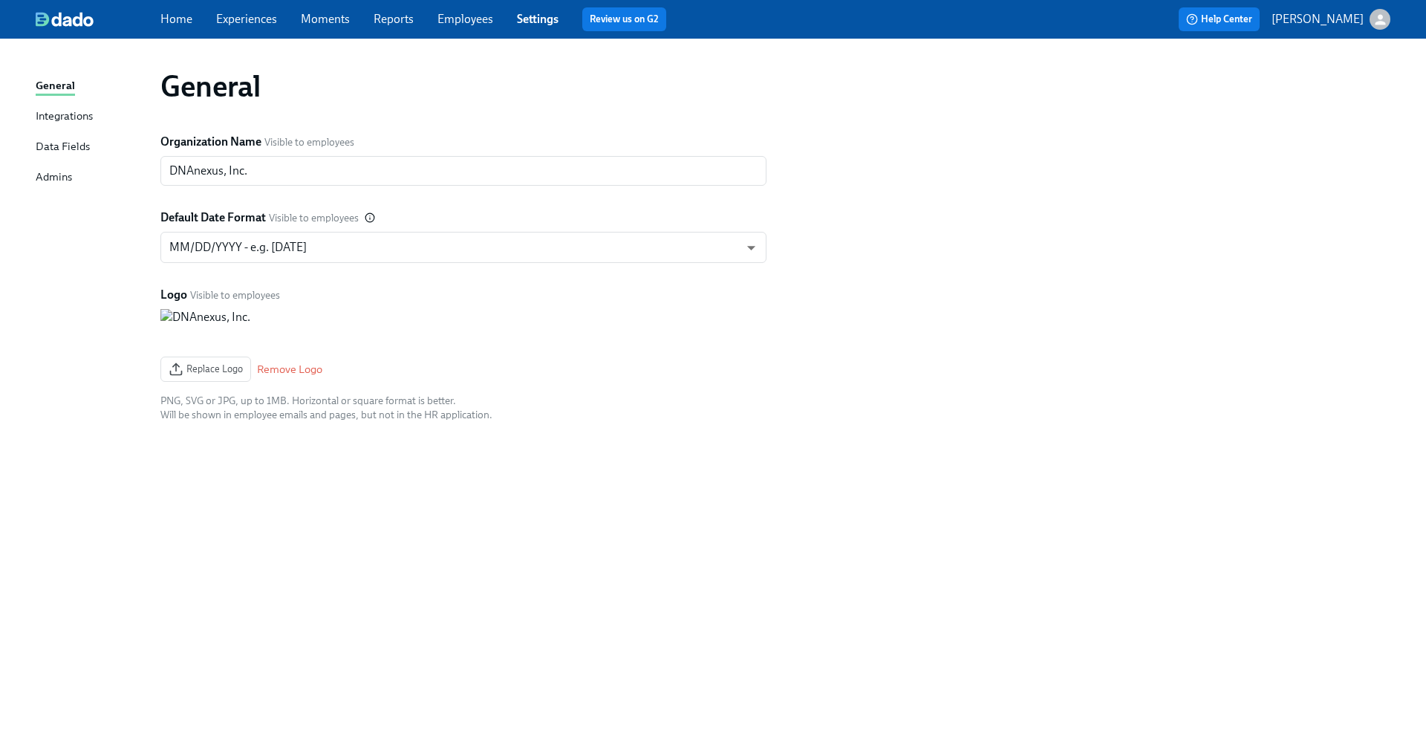
click at [68, 146] on div "Data Fields" at bounding box center [63, 147] width 54 height 19
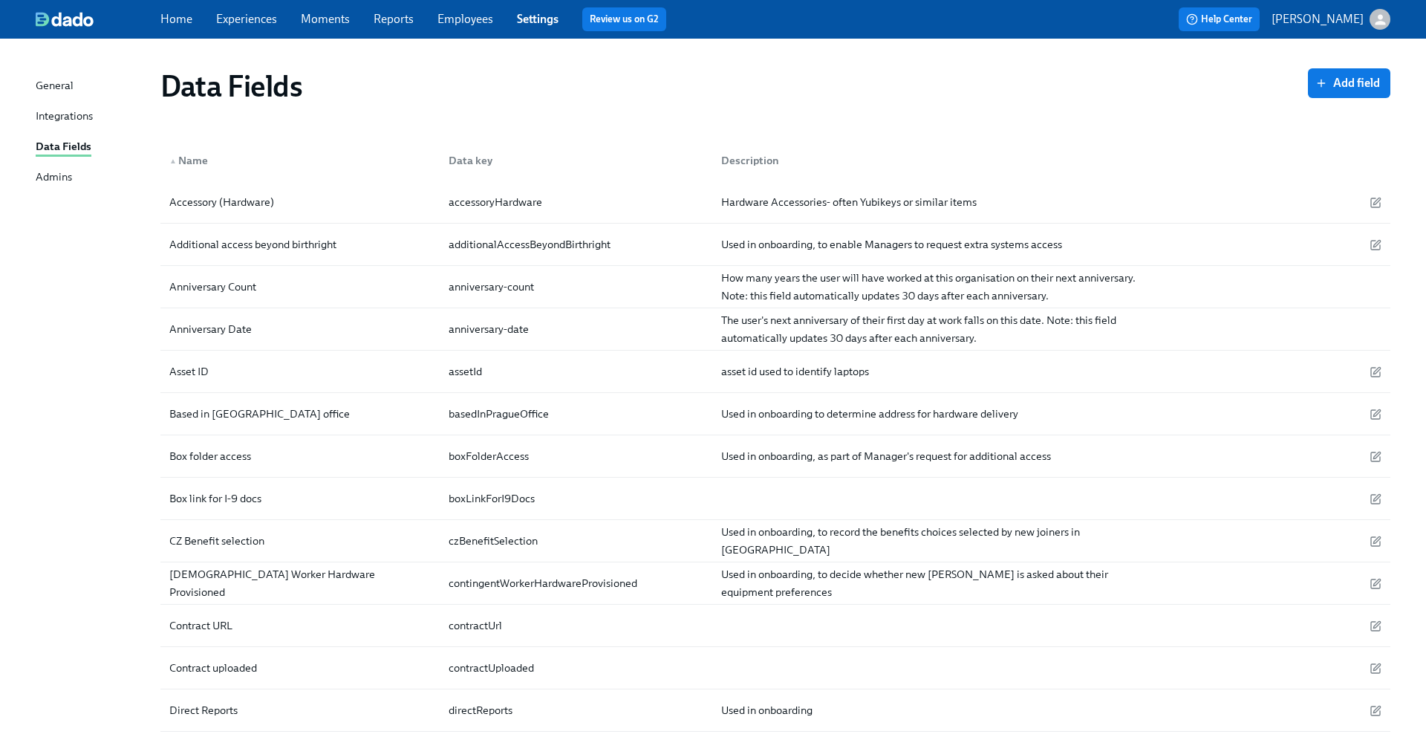
click at [55, 173] on div "Admins" at bounding box center [54, 178] width 36 height 19
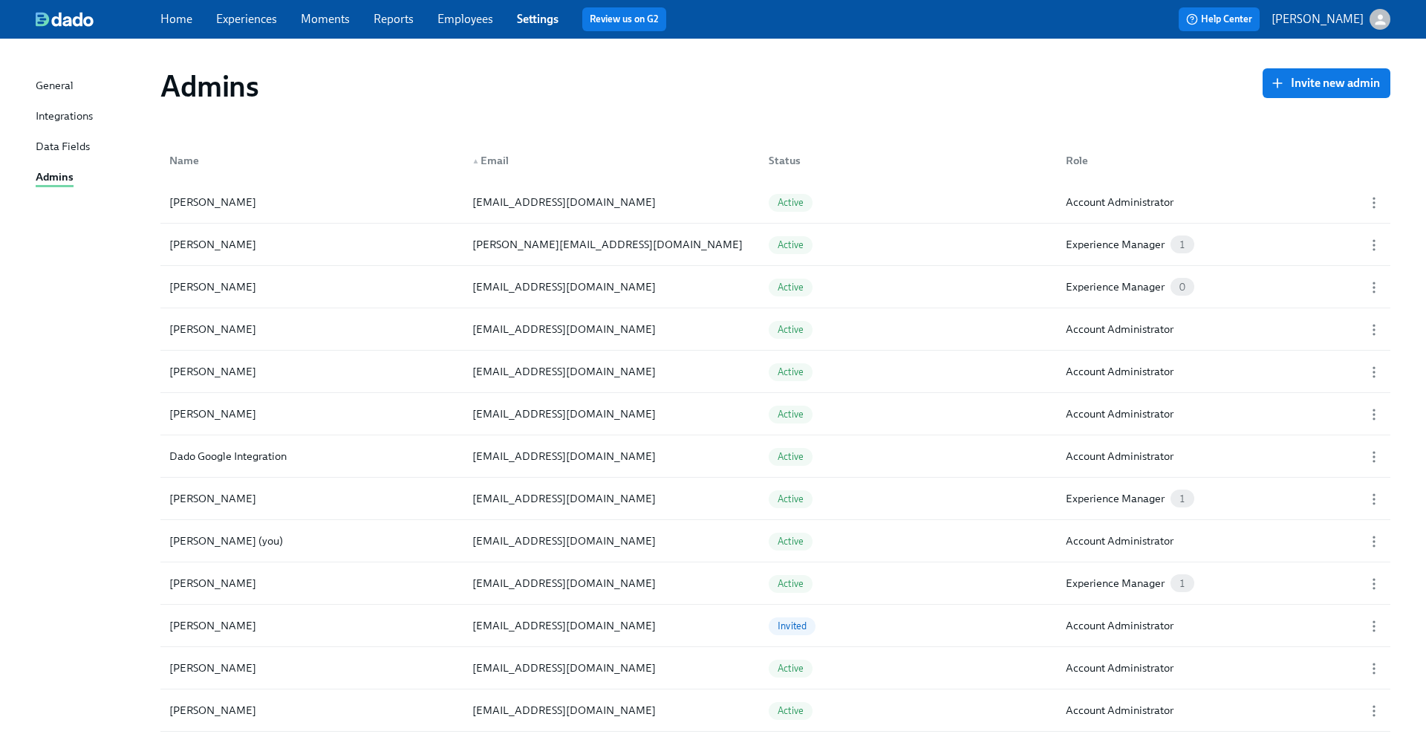
click at [46, 117] on div "Integrations" at bounding box center [64, 117] width 57 height 19
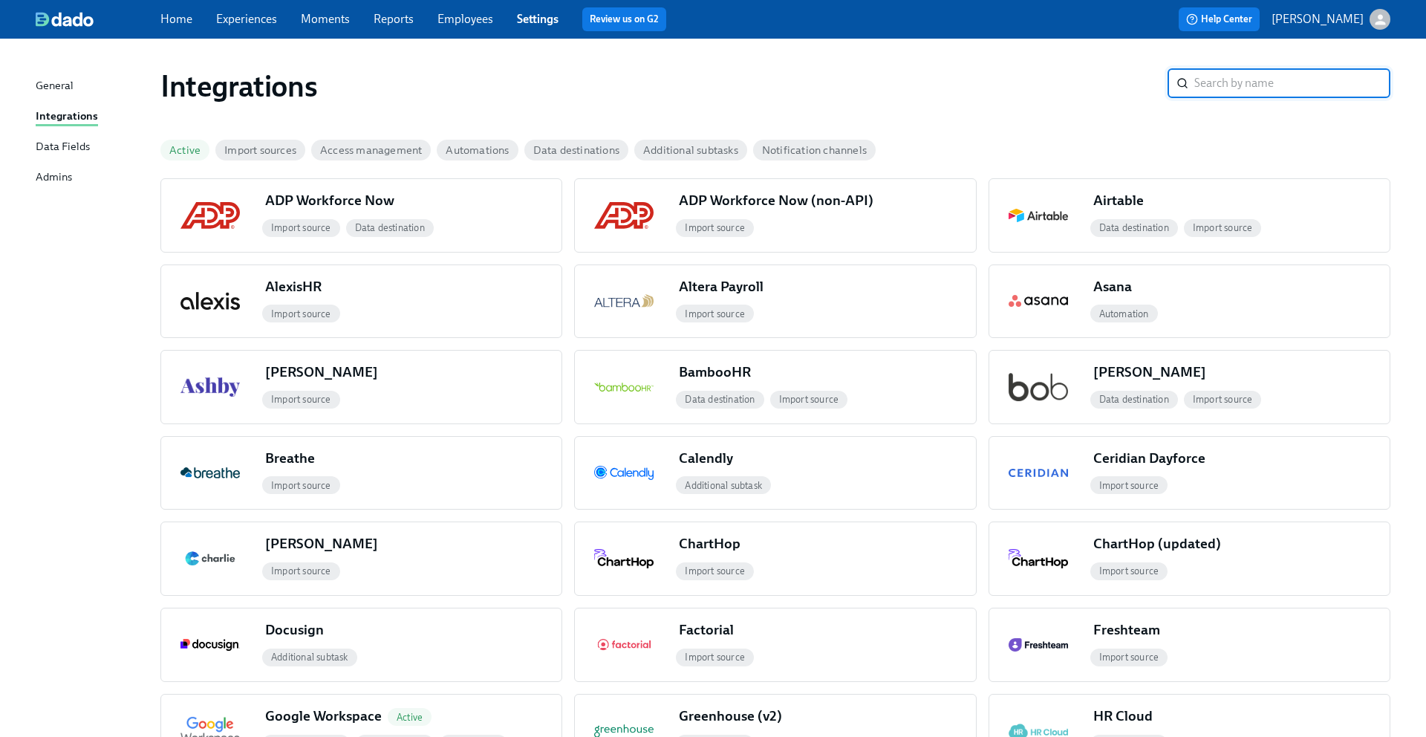
click at [44, 81] on div "General" at bounding box center [55, 86] width 38 height 19
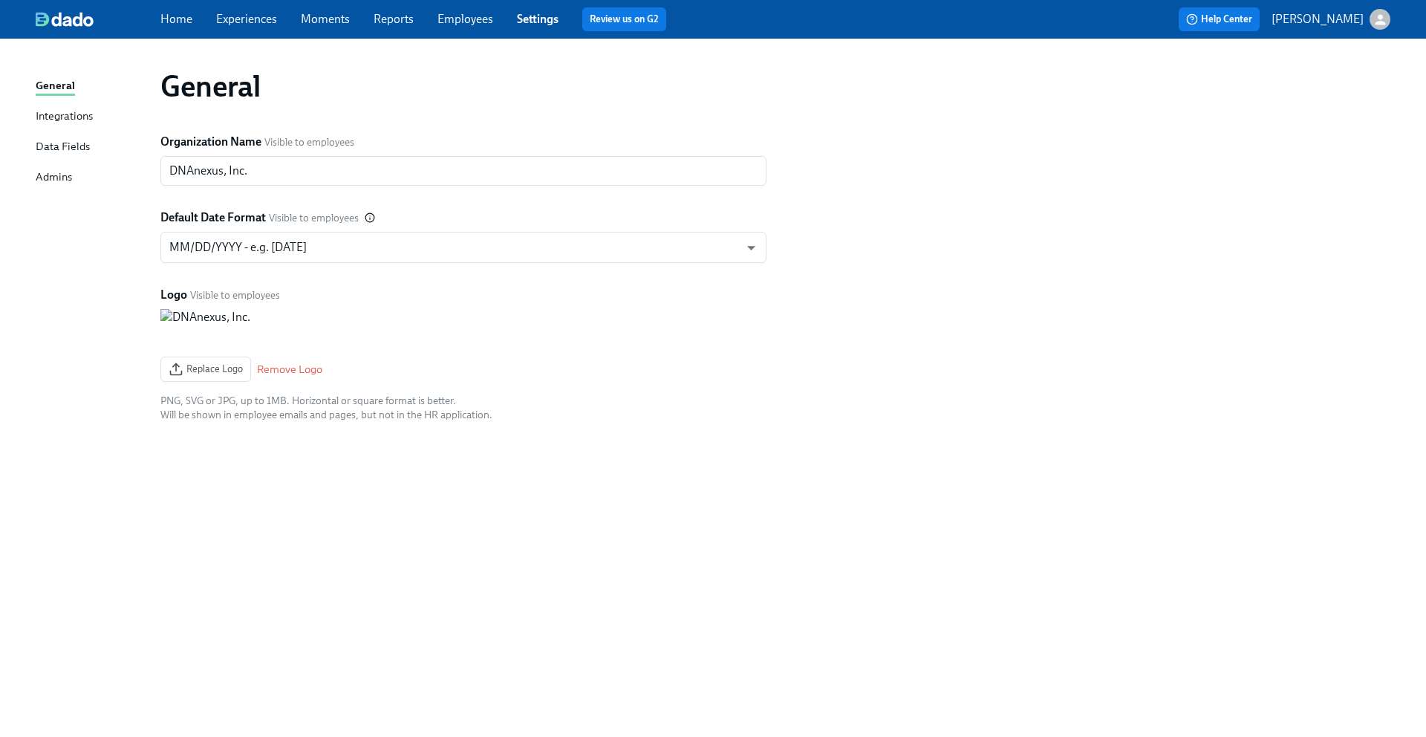
click at [529, 25] on link "Settings" at bounding box center [538, 19] width 42 height 14
click at [537, 21] on link "Settings" at bounding box center [538, 19] width 42 height 14
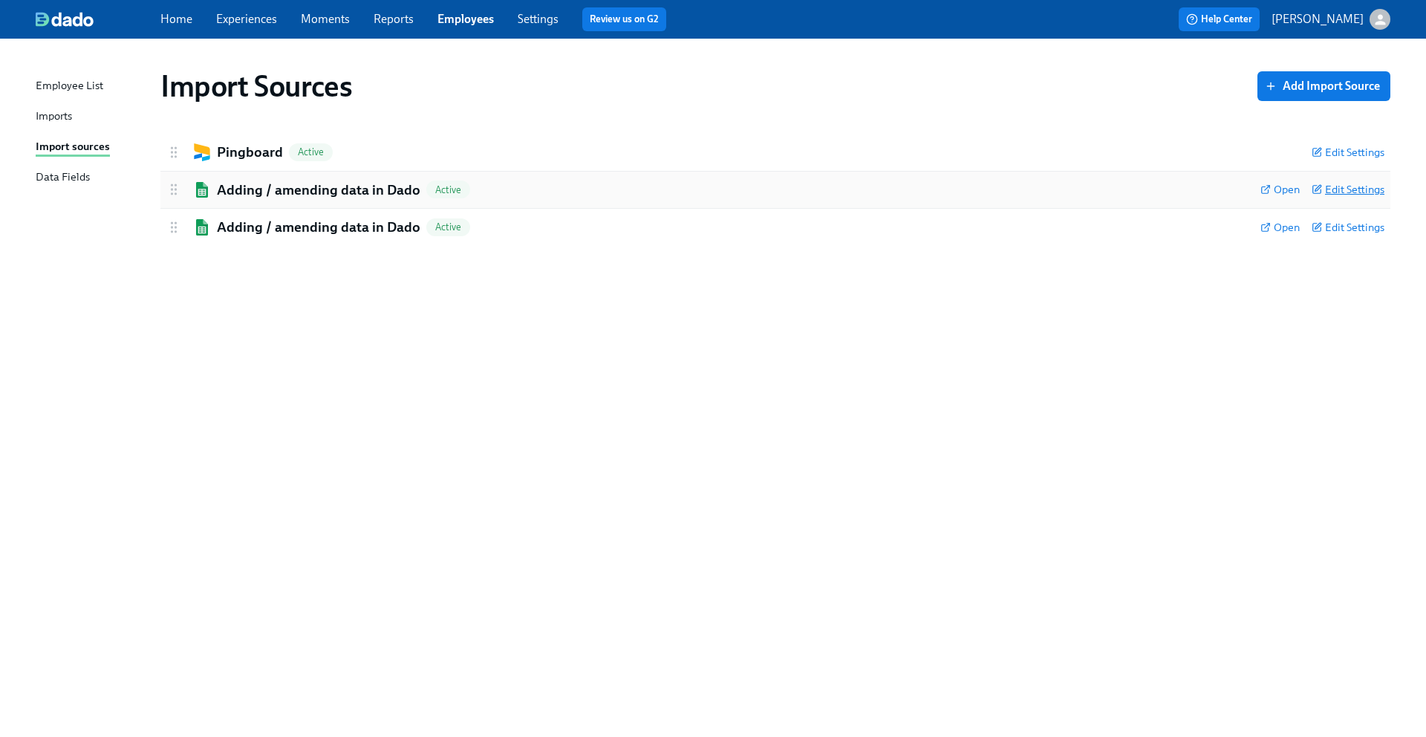
click at [1331, 192] on span "Edit Settings" at bounding box center [1348, 189] width 73 height 15
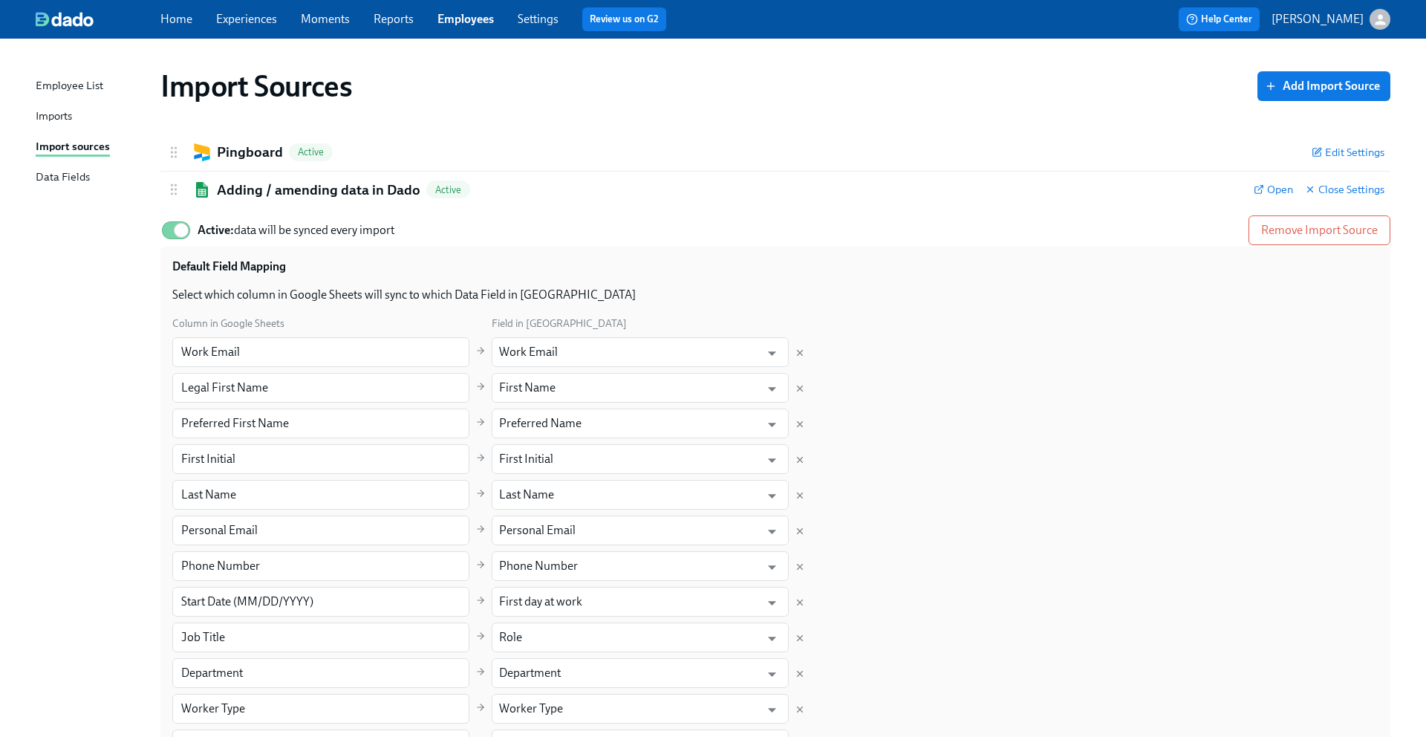
click at [62, 114] on div "Imports" at bounding box center [54, 117] width 36 height 19
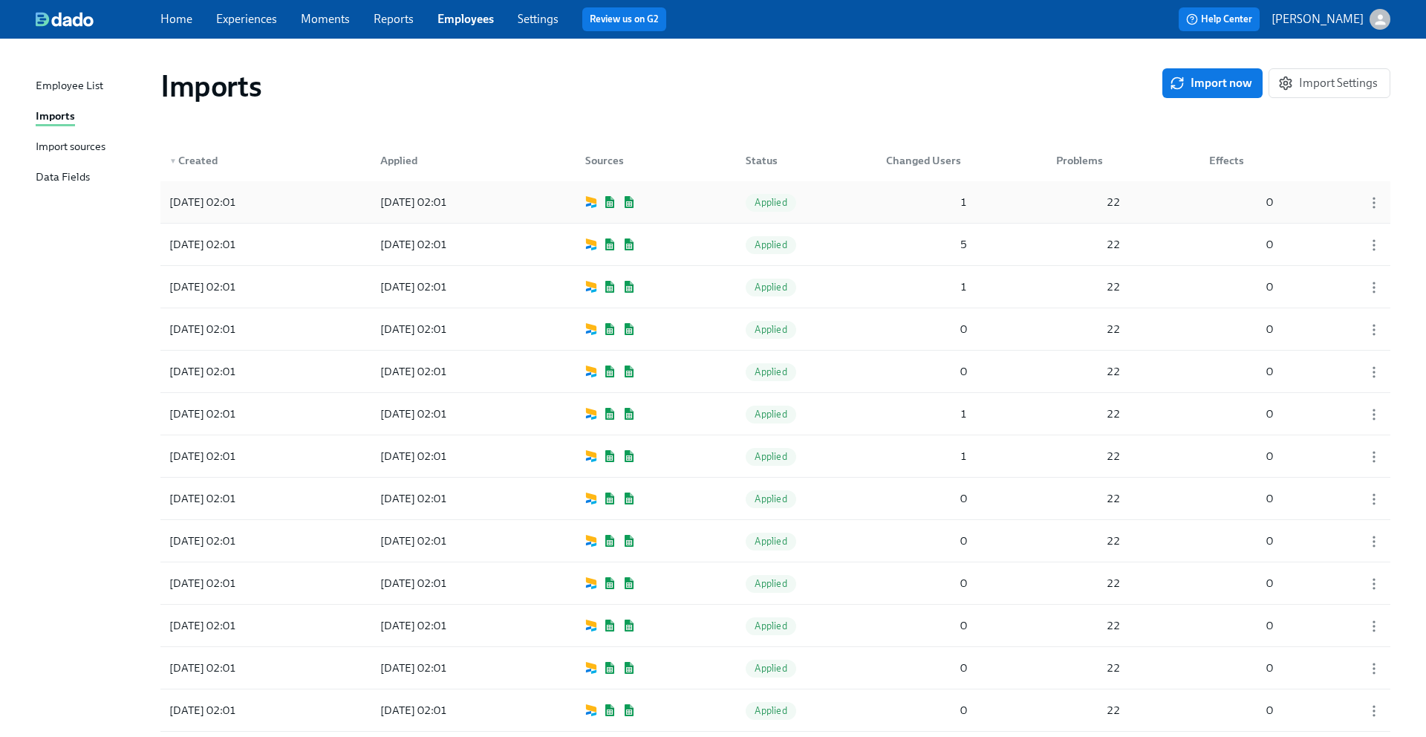
click at [507, 197] on div "2025/09/04 02:01 2025/09/04 02:01 Applied 1 22 0" at bounding box center [775, 202] width 1230 height 42
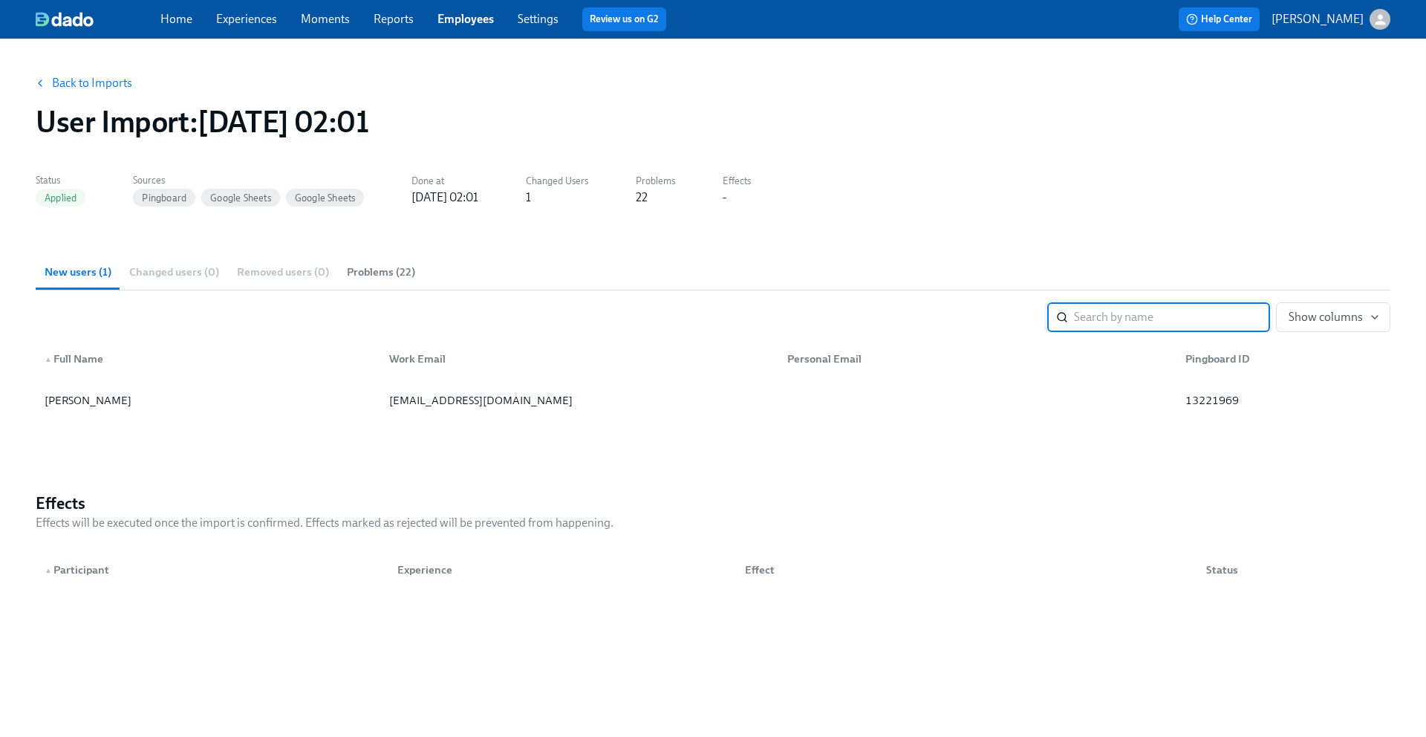
click at [377, 271] on span "Problems (22)" at bounding box center [381, 272] width 68 height 17
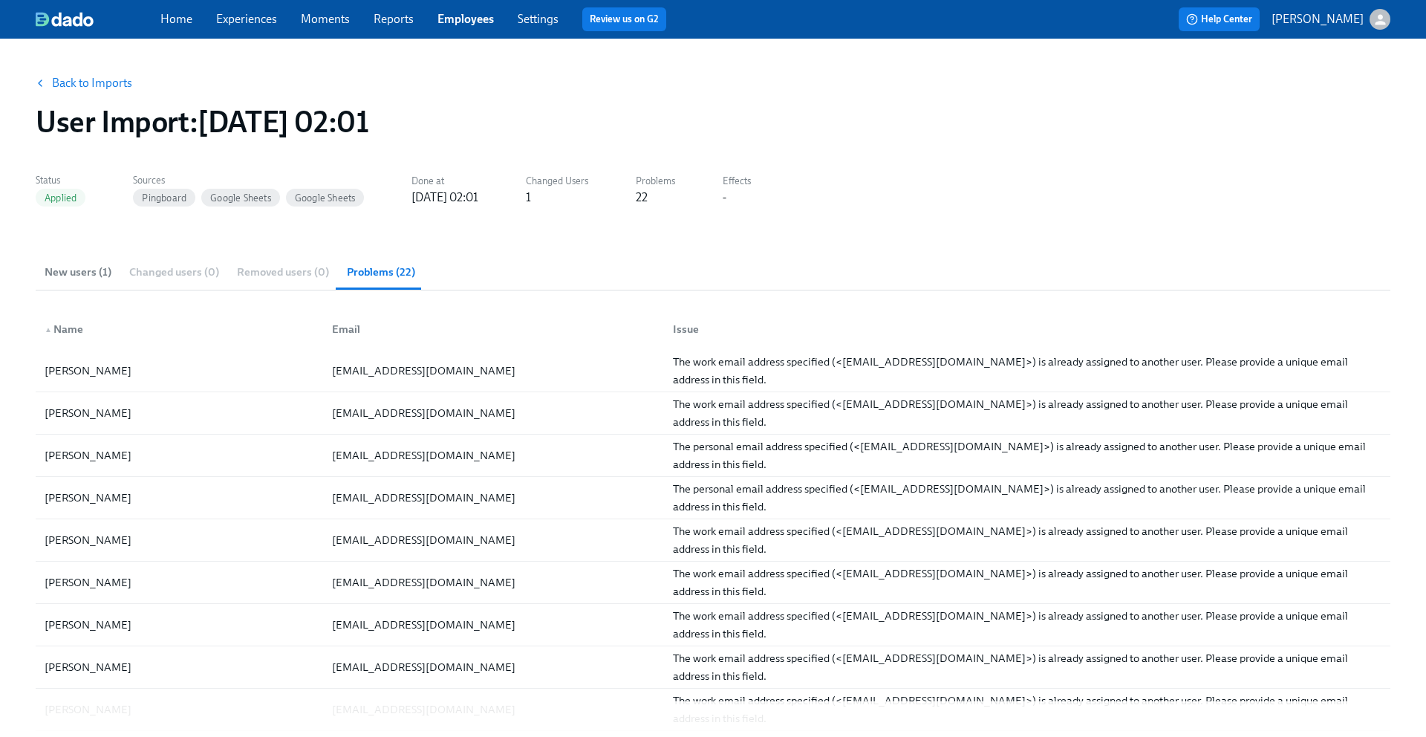
click at [94, 274] on span "New users (1)" at bounding box center [78, 272] width 67 height 17
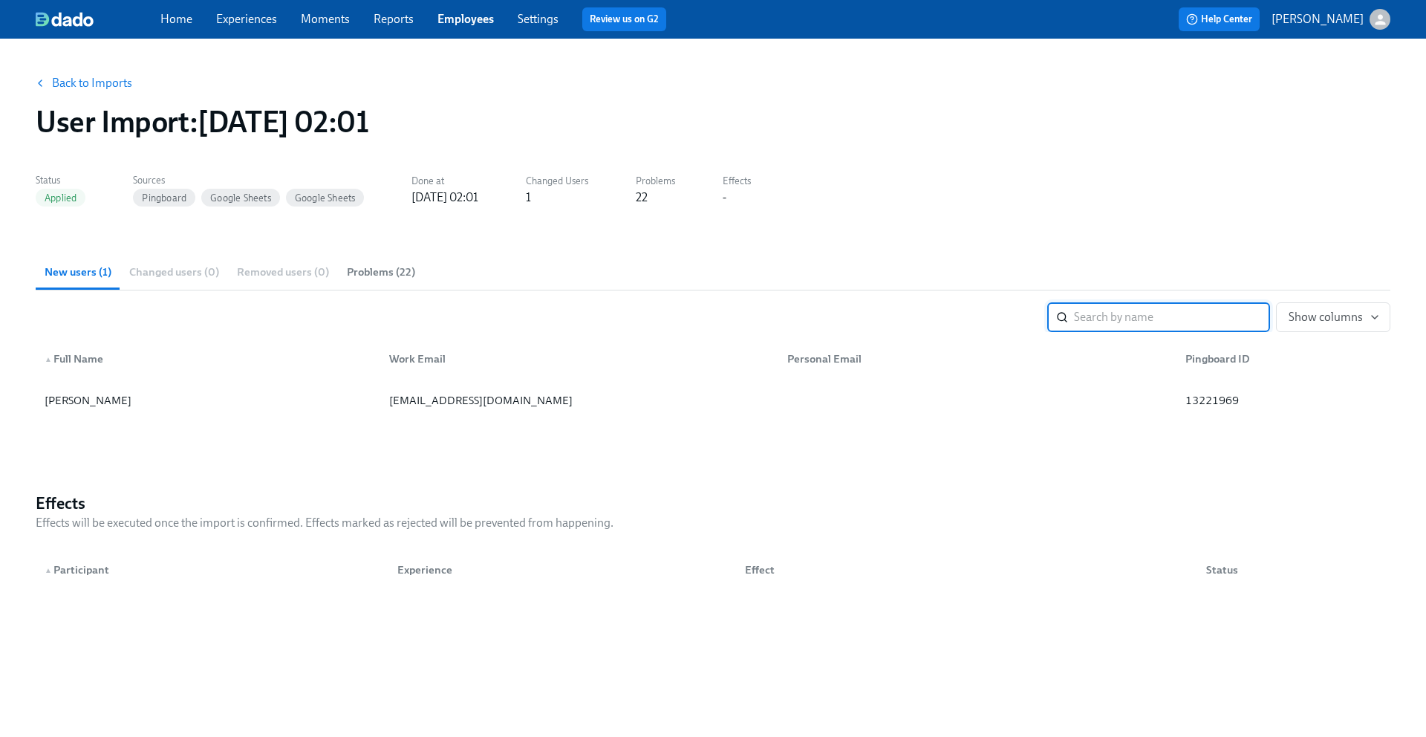
click at [52, 82] on link "Back to Imports" at bounding box center [92, 83] width 80 height 15
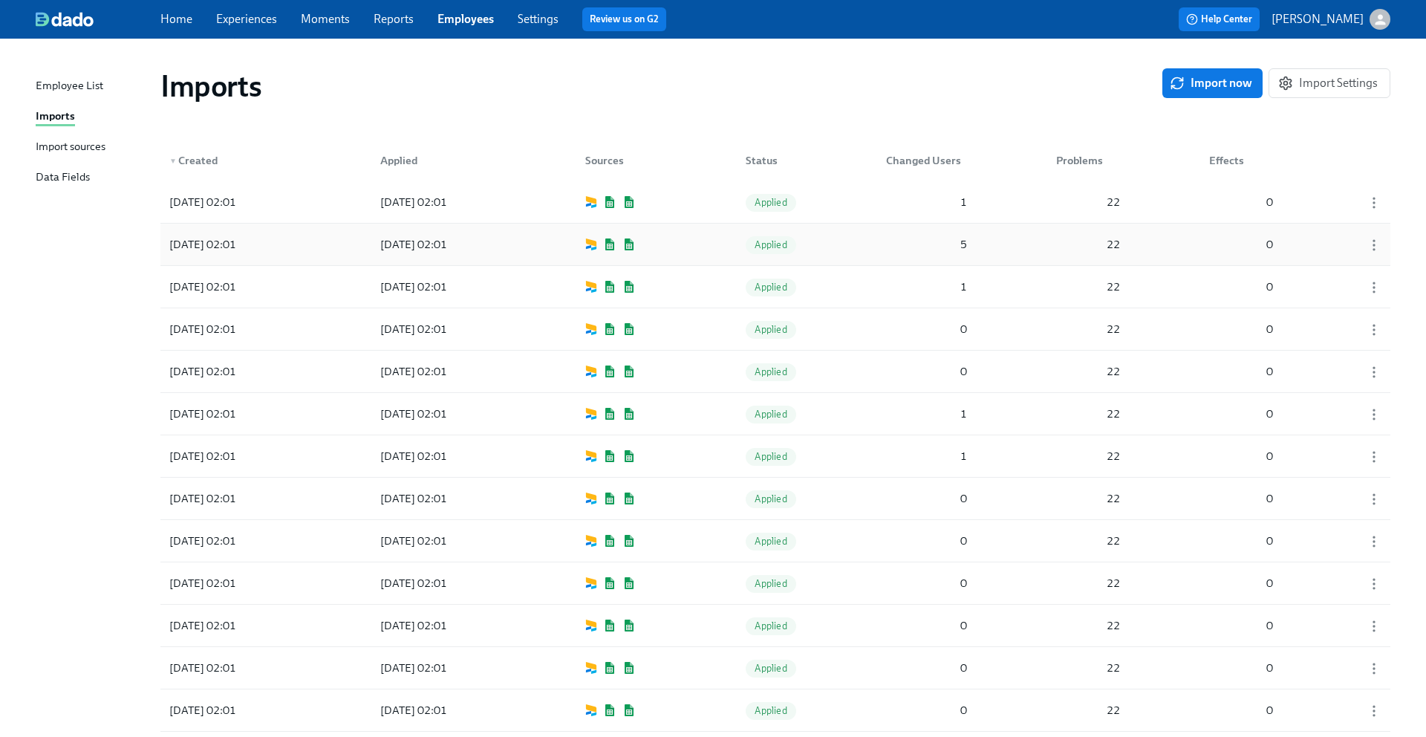
click at [207, 244] on div "2025/09/03 02:01" at bounding box center [202, 245] width 79 height 18
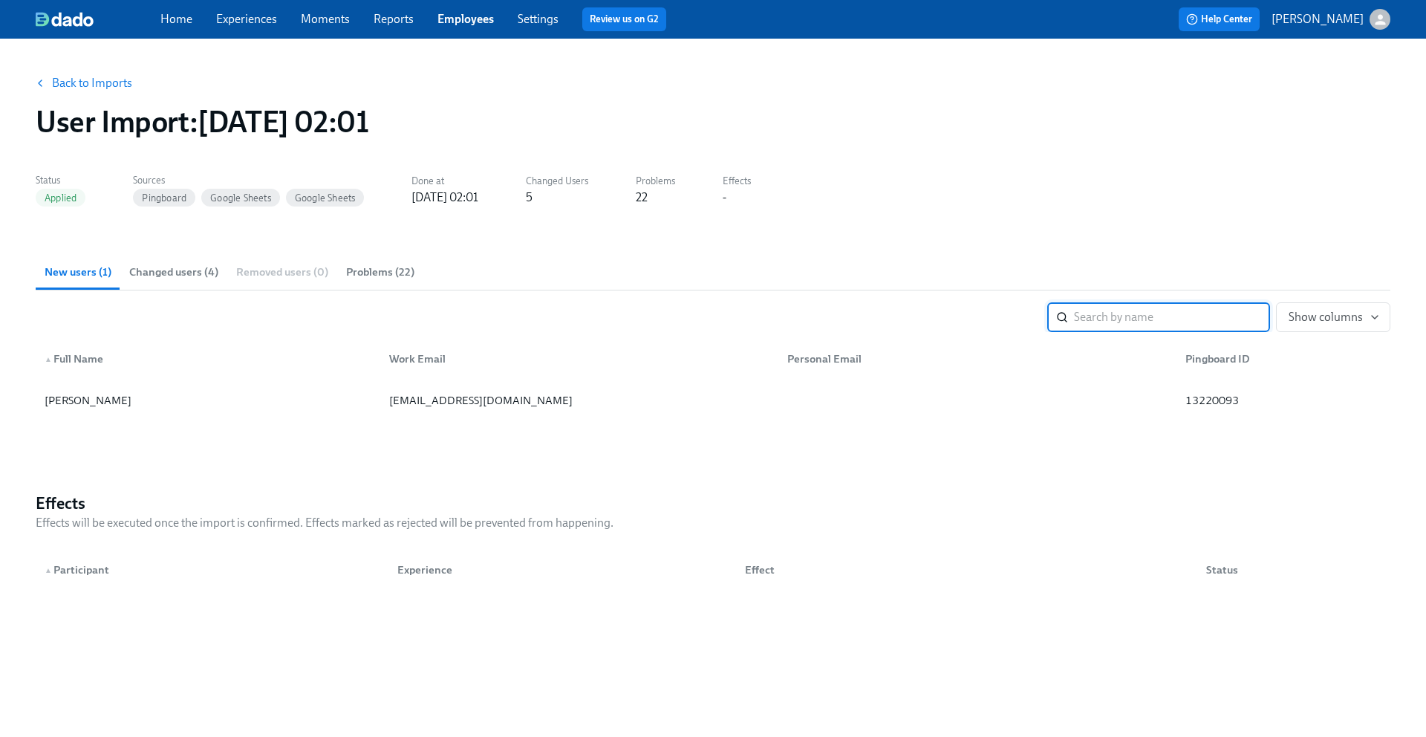
click at [79, 82] on link "Back to Imports" at bounding box center [92, 83] width 80 height 15
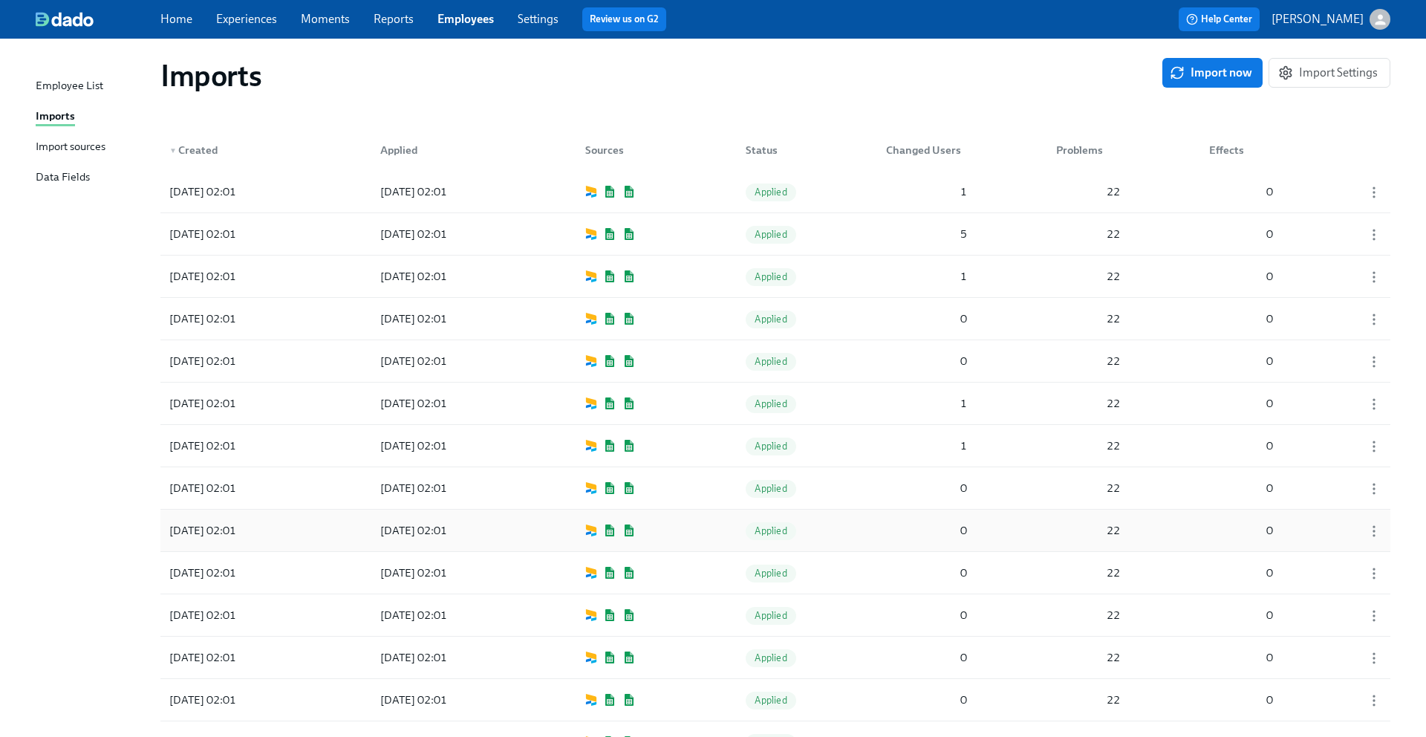
scroll to position [11, 0]
click at [241, 234] on div "2025/09/03 02:01" at bounding box center [202, 233] width 79 height 18
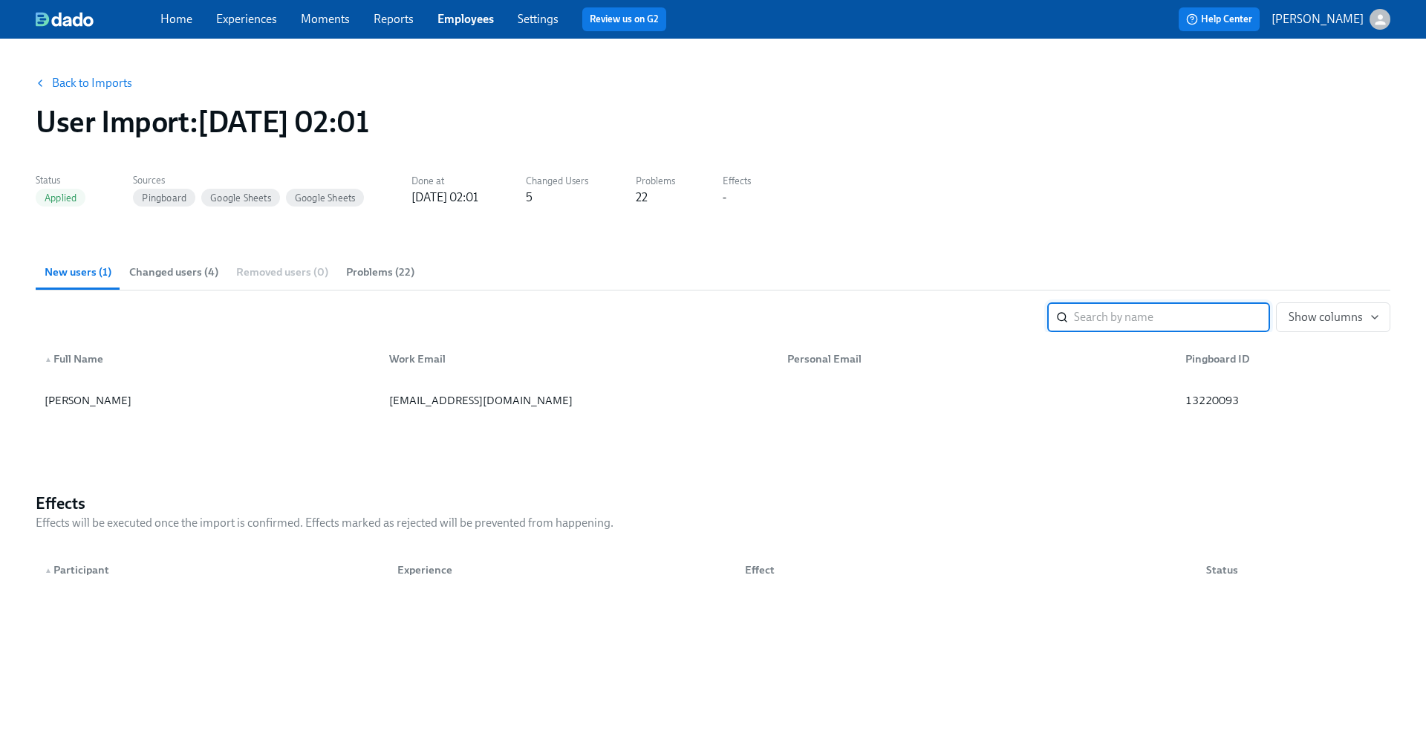
click at [189, 270] on span "Changed users (4)" at bounding box center [173, 272] width 89 height 17
